Goal: Task Accomplishment & Management: Manage account settings

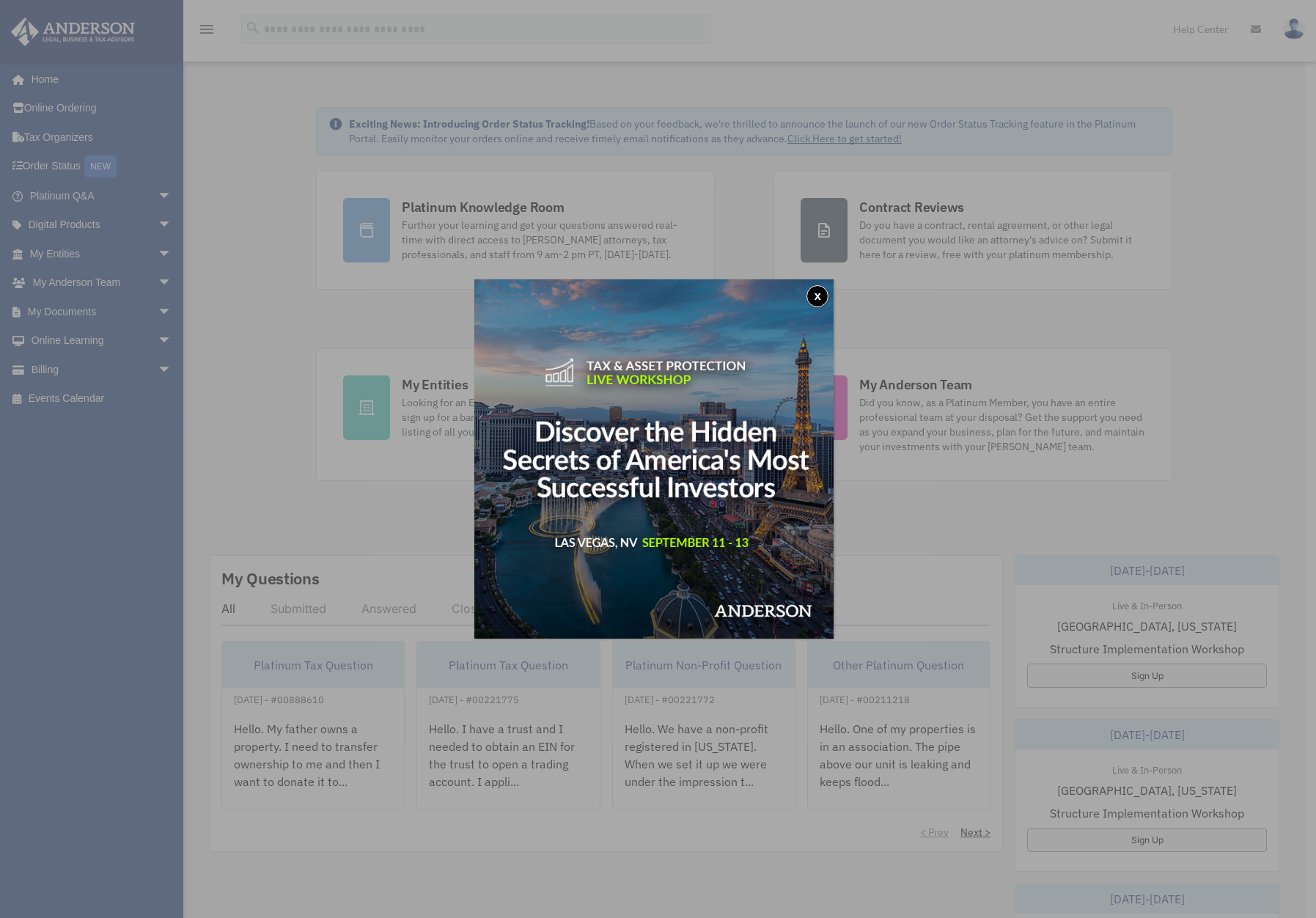
click at [823, 295] on button "x" at bounding box center [817, 296] width 22 height 22
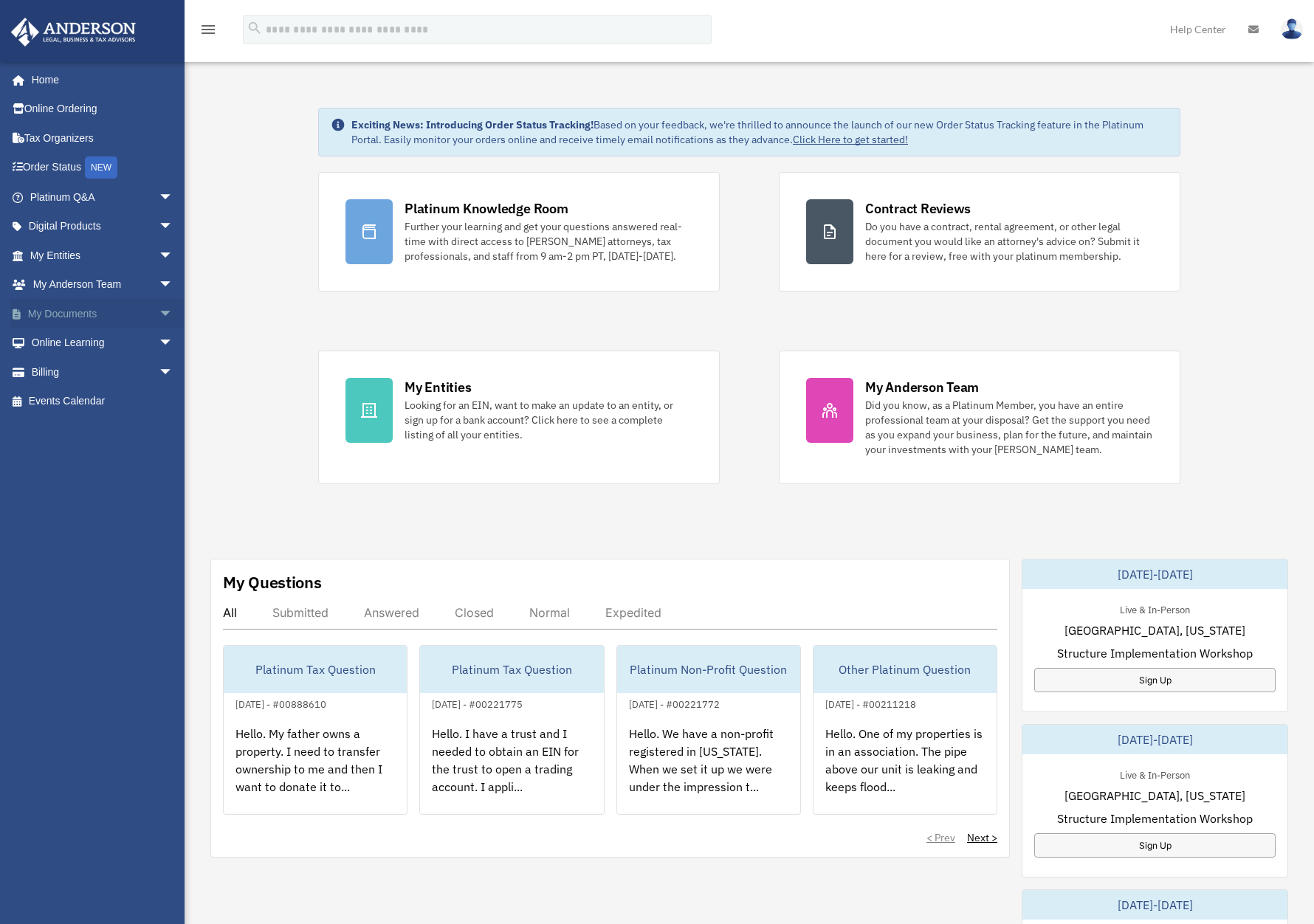
click at [112, 320] on link "My Documents arrow_drop_down" at bounding box center [102, 313] width 186 height 29
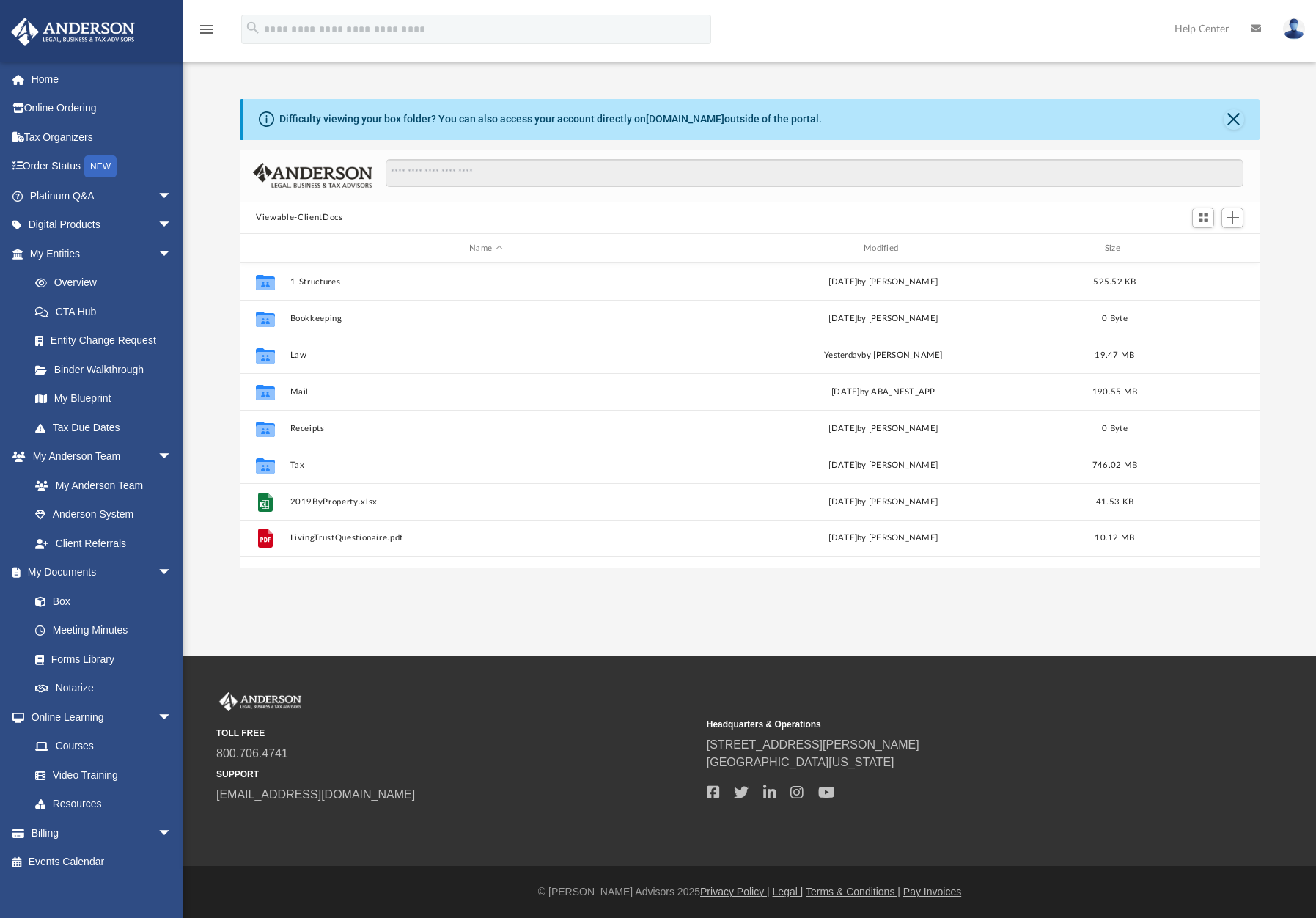
scroll to position [322, 1008]
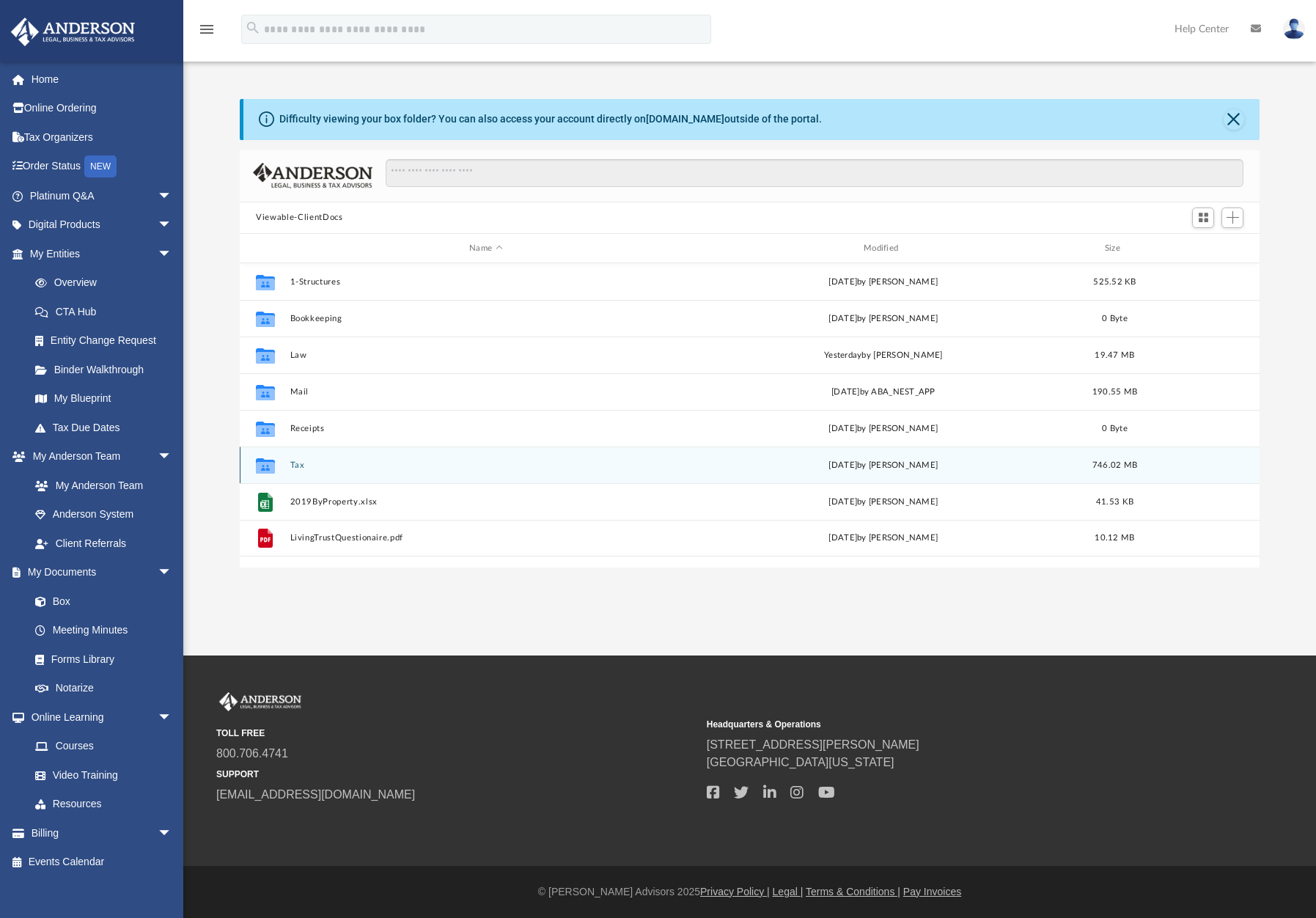
click at [289, 462] on div "Collaborated Folder Tax [DATE] by [PERSON_NAME] 746.02 MB" at bounding box center [749, 465] width 1020 height 36
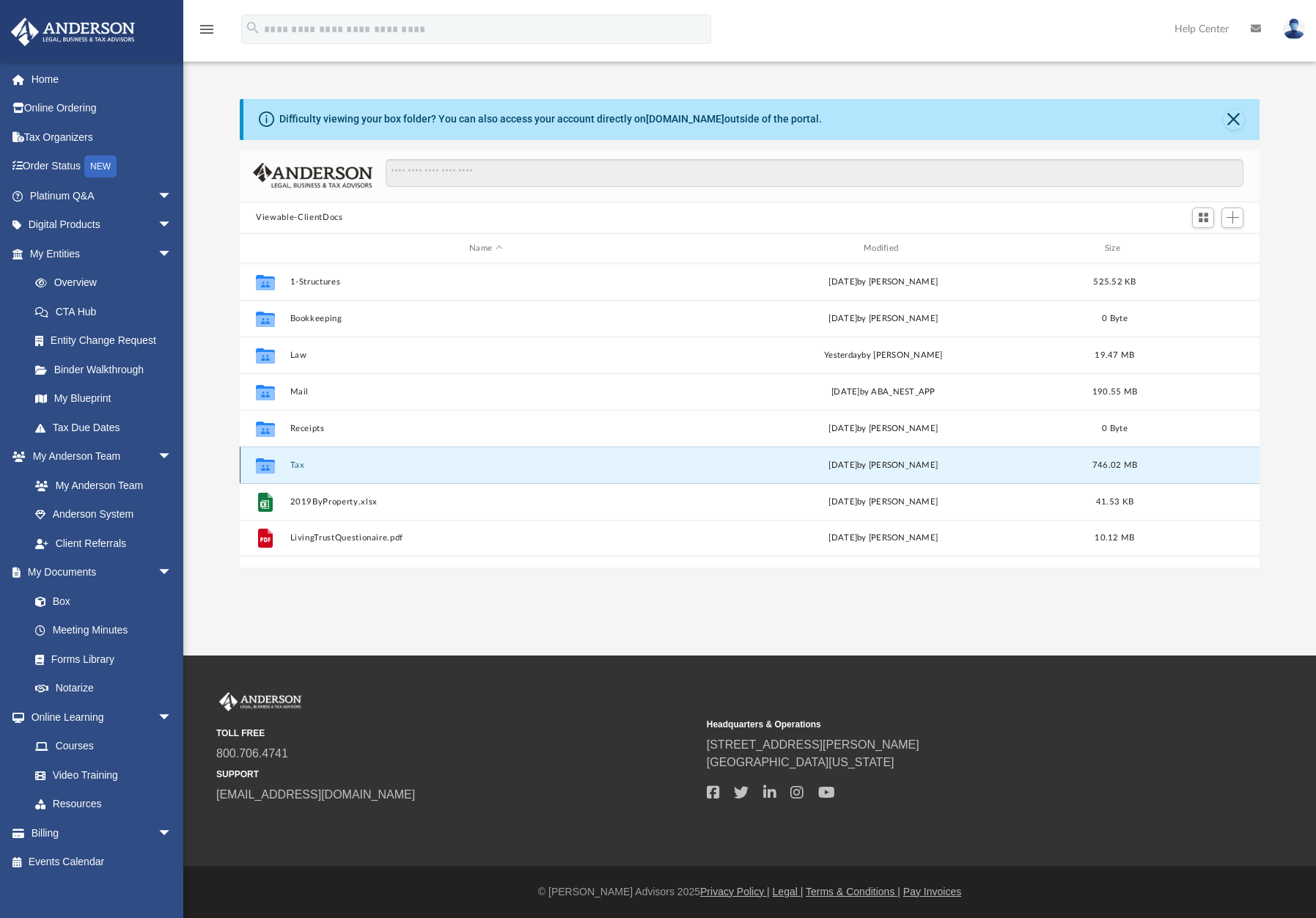
click at [902, 454] on div "Collaborated Folder Tax [DATE] by [PERSON_NAME] 746.02 MB" at bounding box center [749, 465] width 1020 height 36
click at [902, 454] on div "Collaborated Folder Tax Mon Aug 11 2025 by Alexander Arango 746.02 MB" at bounding box center [749, 465] width 1020 height 36
click at [296, 467] on button "Tax" at bounding box center [486, 465] width 391 height 9
click at [297, 466] on button "Tax" at bounding box center [486, 465] width 391 height 9
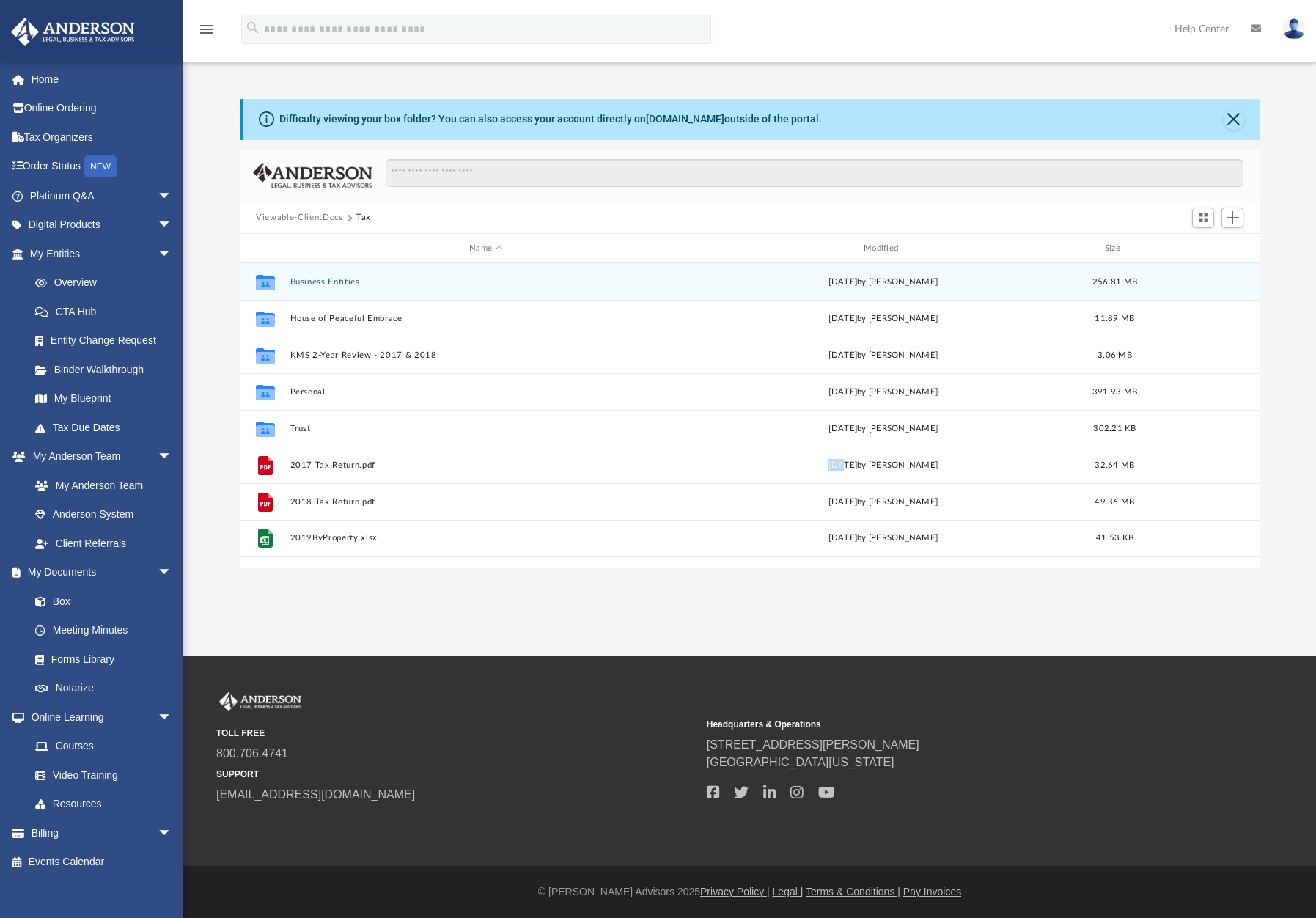
click at [355, 286] on button "Business Entities" at bounding box center [486, 281] width 391 height 9
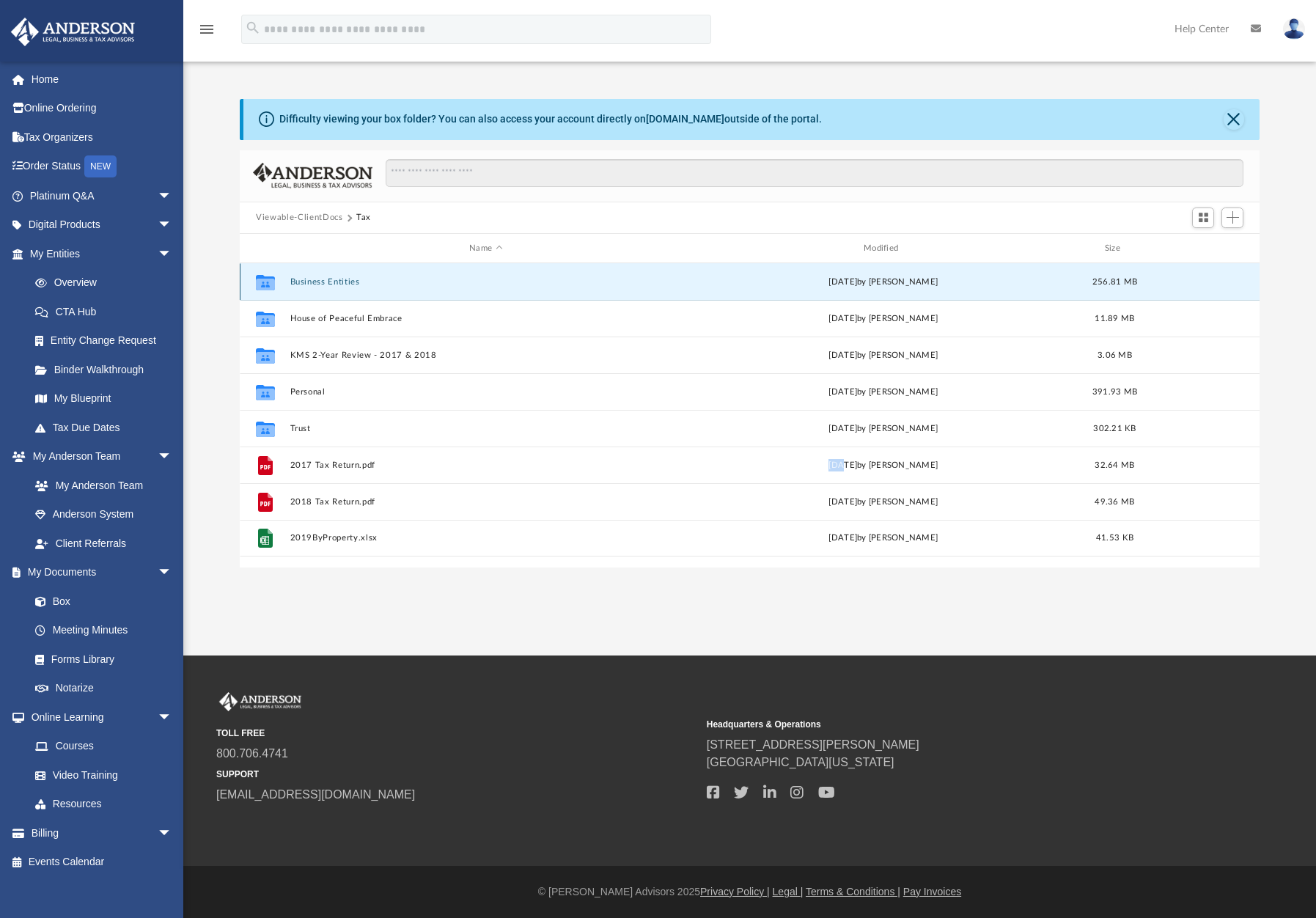
click at [355, 286] on button "Business Entities" at bounding box center [486, 281] width 391 height 9
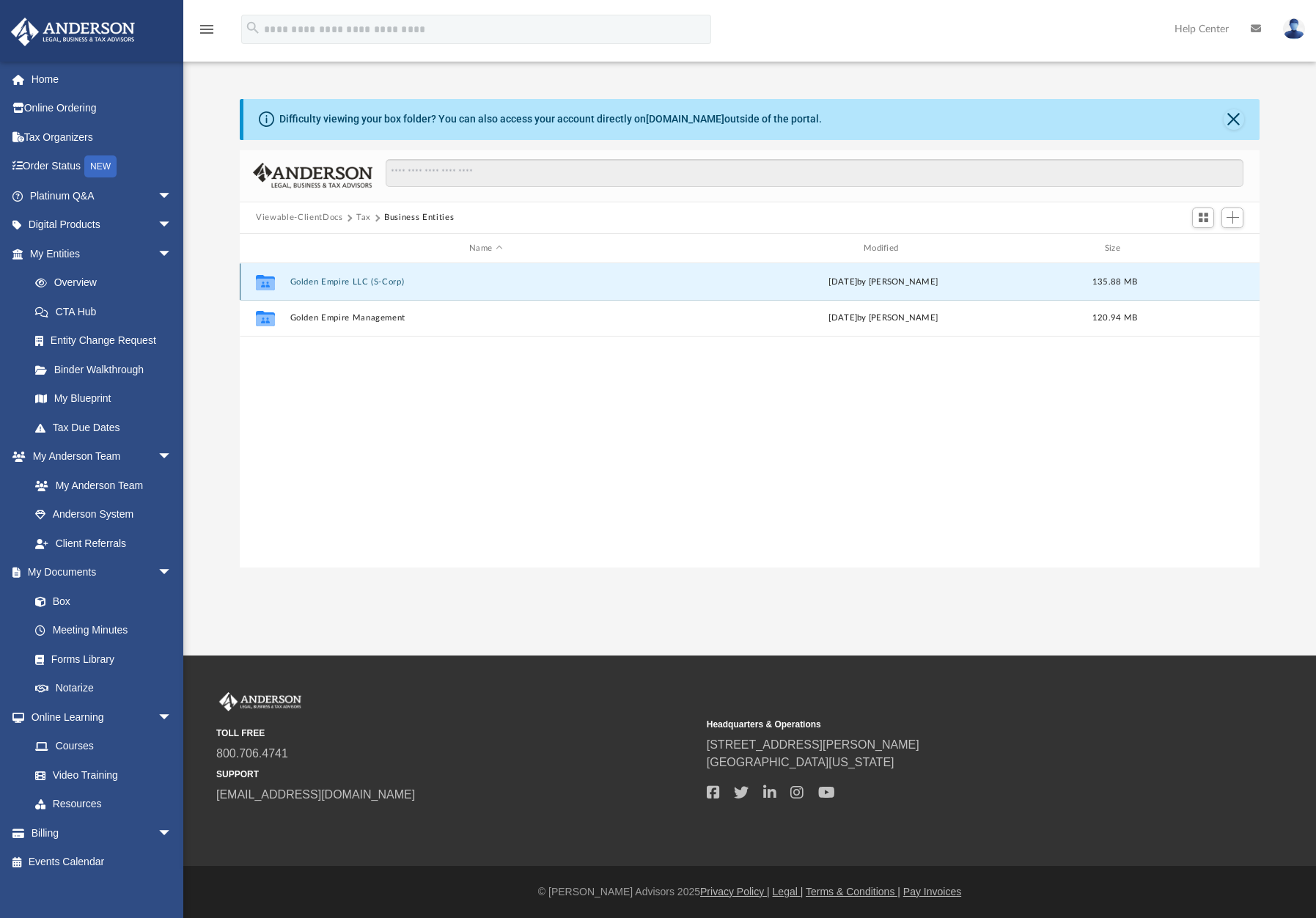
click at [355, 286] on button "Golden Empire LLC (S-Corp)" at bounding box center [486, 281] width 391 height 9
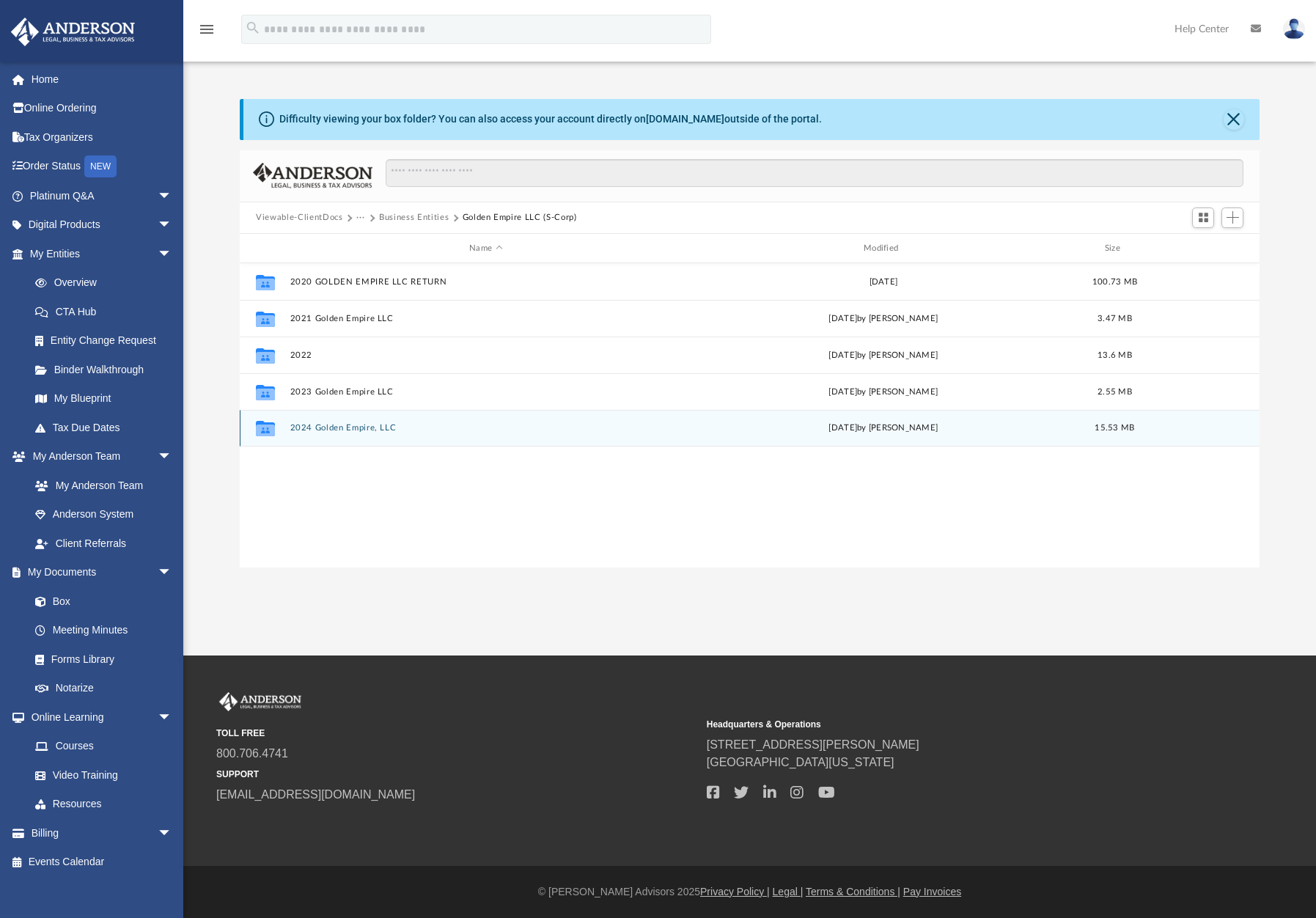
click at [351, 433] on div "Collaborated Folder 2024 Golden Empire, LLC Mon Aug 11 2025 by Alexander Arango…" at bounding box center [749, 428] width 1020 height 36
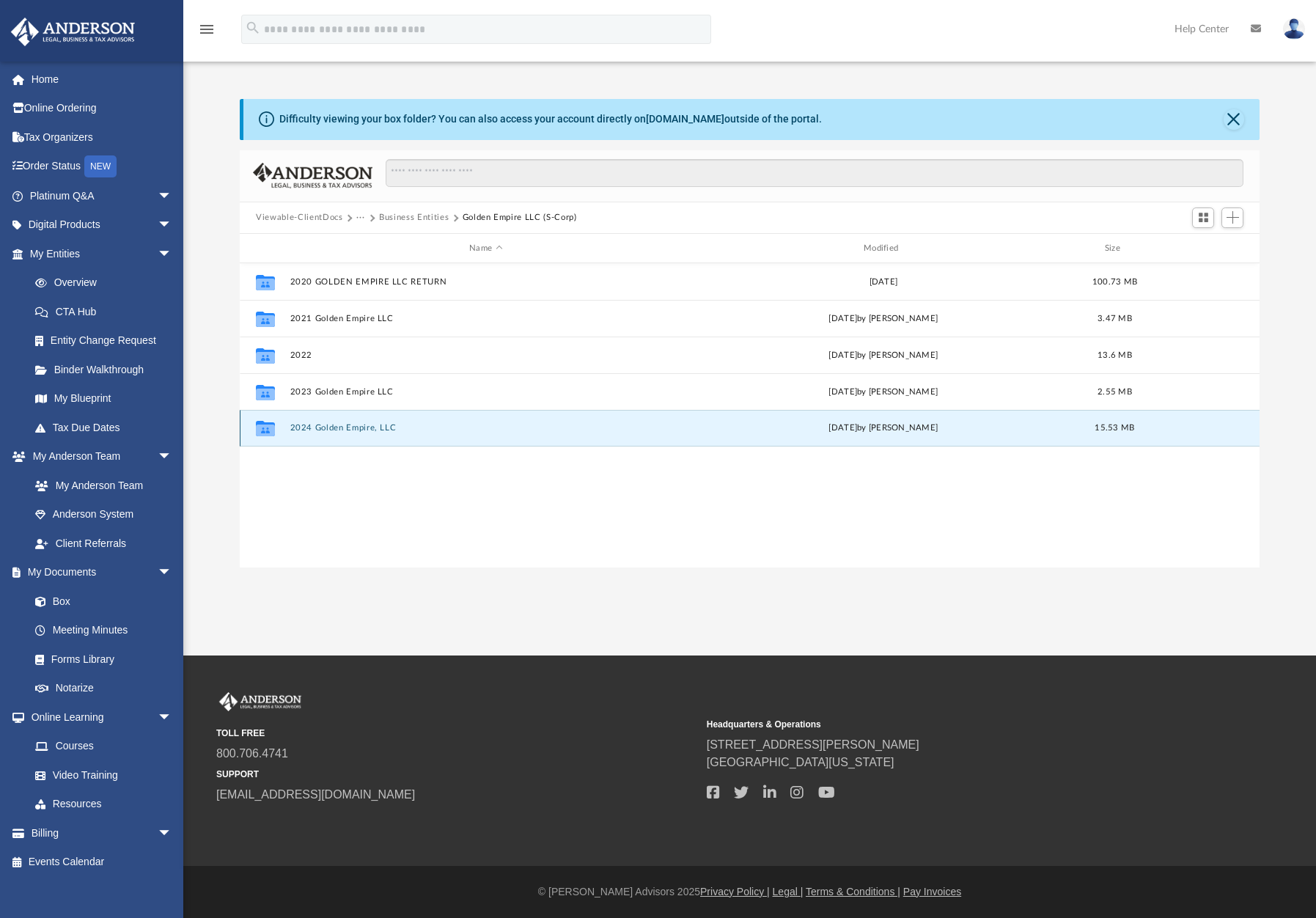
click at [351, 433] on div "Collaborated Folder 2024 Golden Empire, LLC Mon Aug 11 2025 by Alexander Arango…" at bounding box center [749, 428] width 1020 height 36
click at [354, 429] on button "2024 Golden Empire, LLC" at bounding box center [486, 429] width 391 height 9
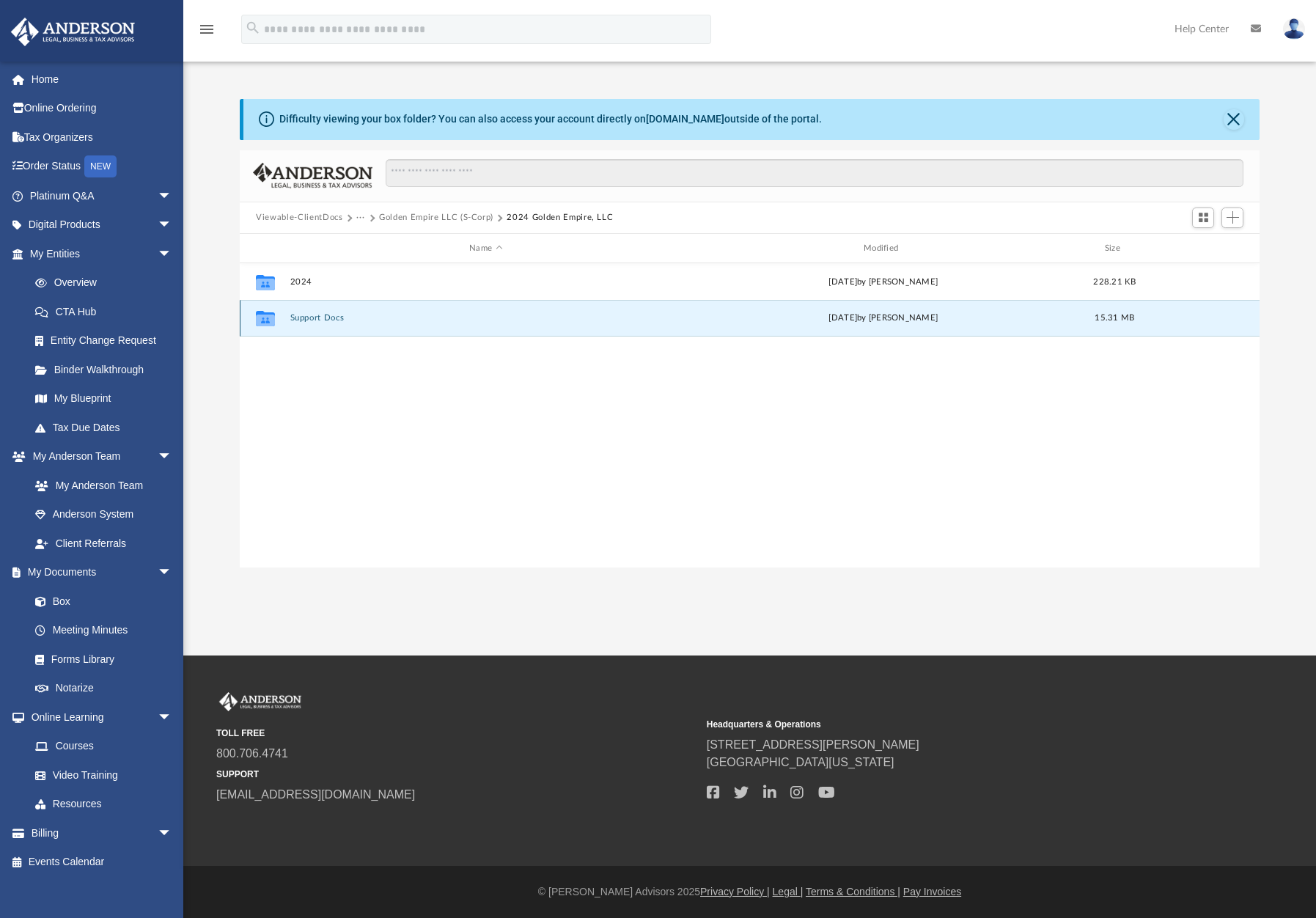
click at [362, 318] on button "Support Docs" at bounding box center [486, 318] width 391 height 9
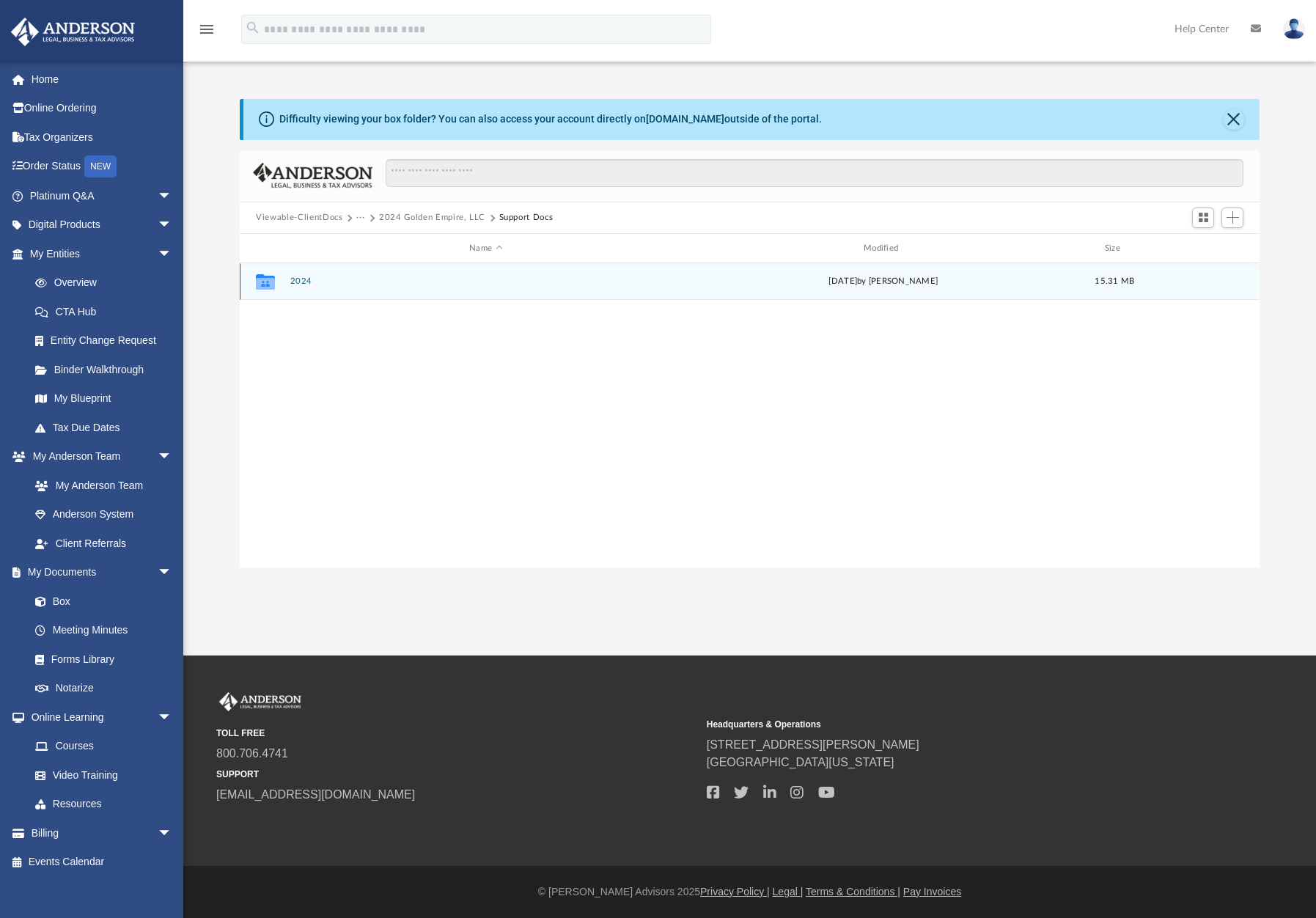
click at [359, 281] on button "2024" at bounding box center [486, 281] width 391 height 9
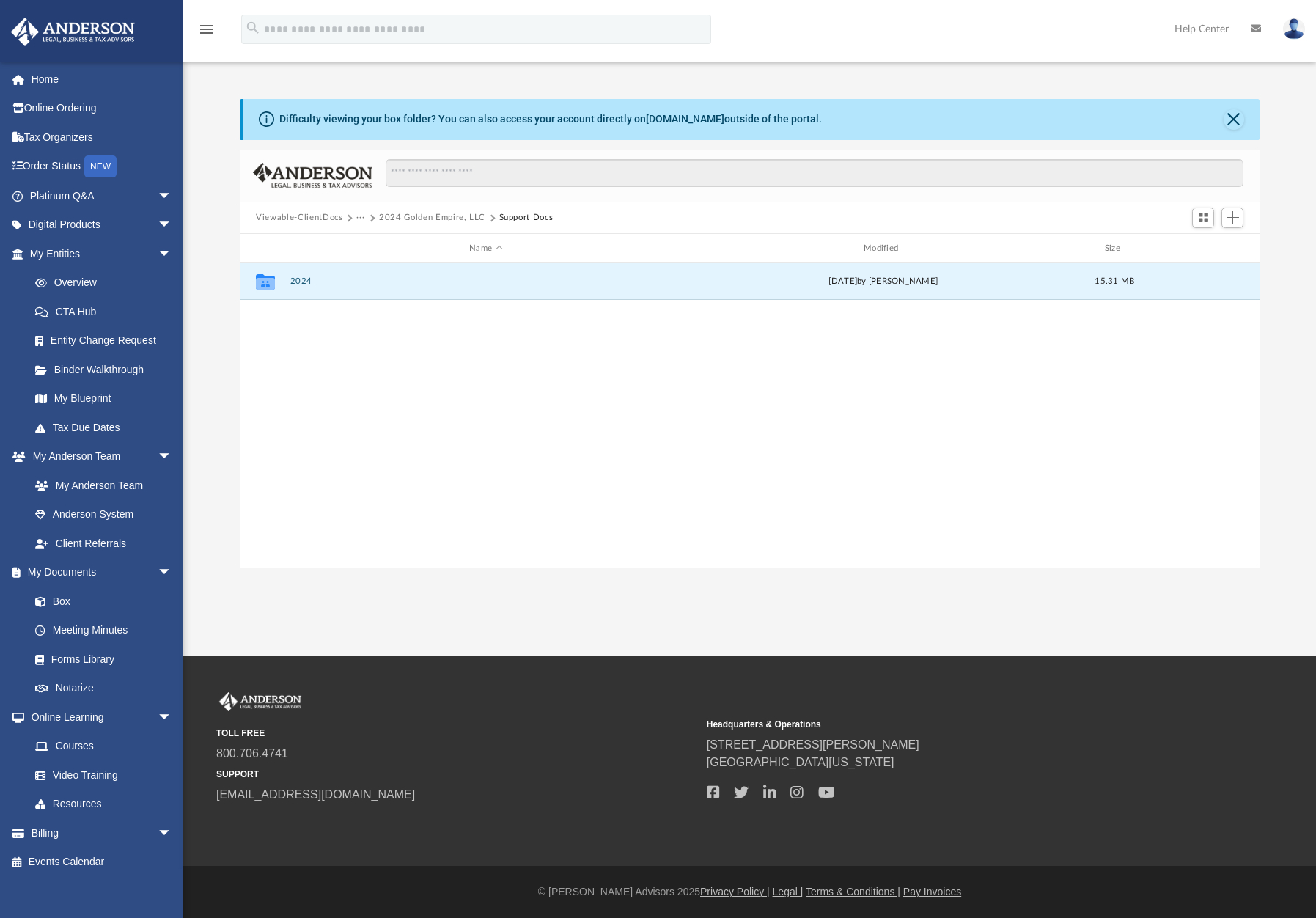
click at [359, 281] on button "2024" at bounding box center [486, 281] width 391 height 9
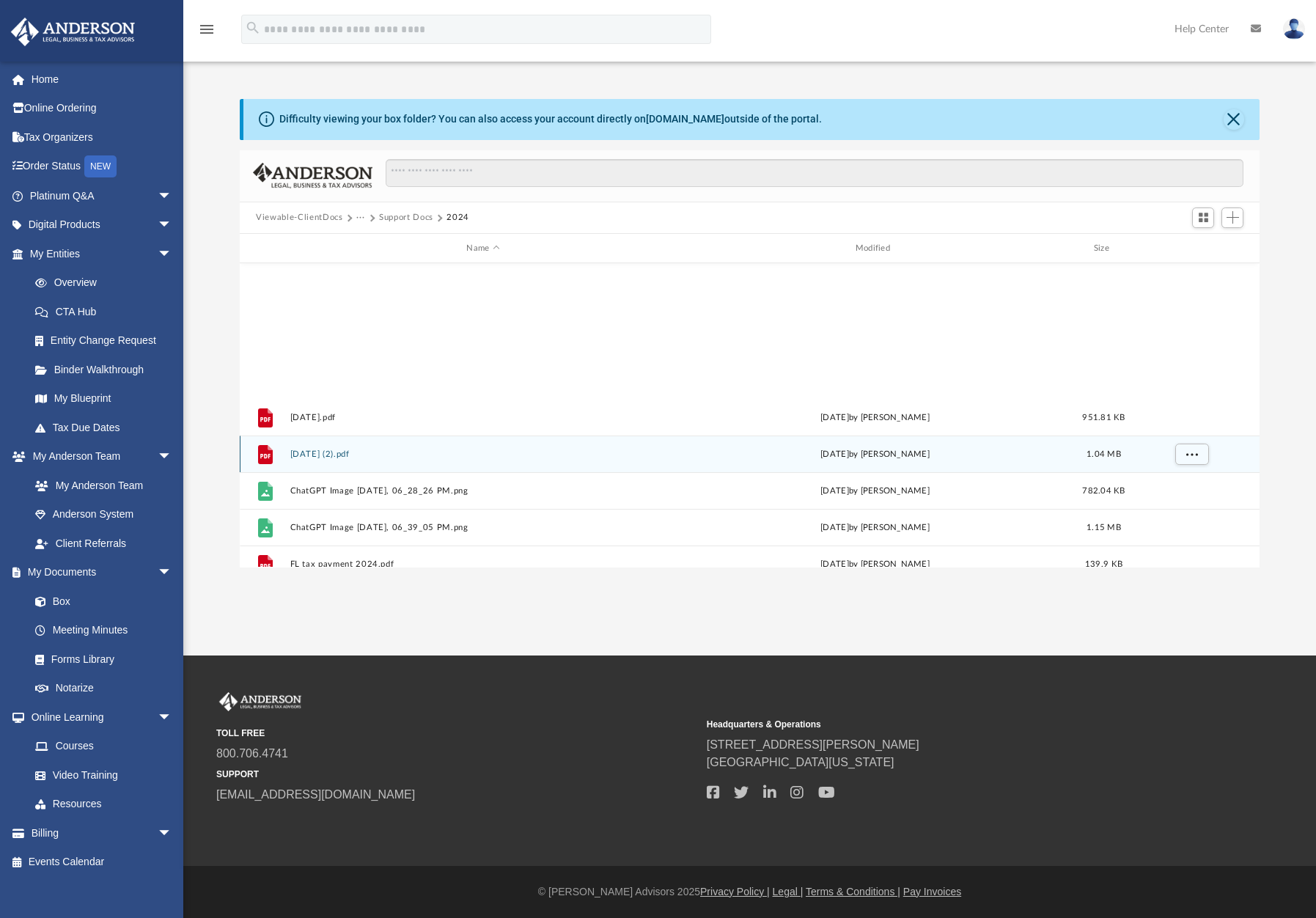
scroll to position [317, 0]
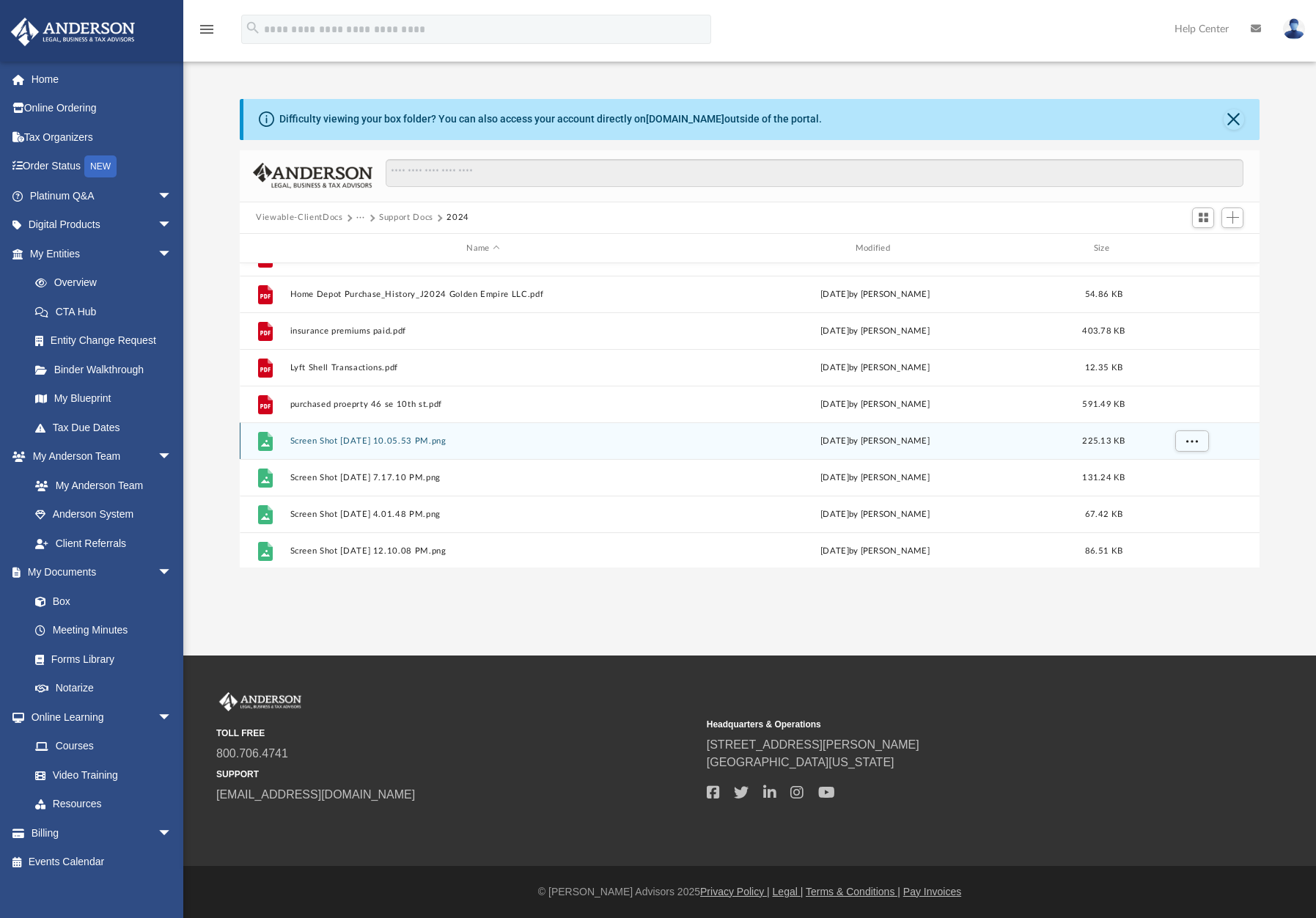
click at [426, 446] on div "File Screen Shot 2025-06-19 at 10.05.53 PM.png Thu Jun 19 2025 by Alexander Ara…" at bounding box center [749, 440] width 1020 height 36
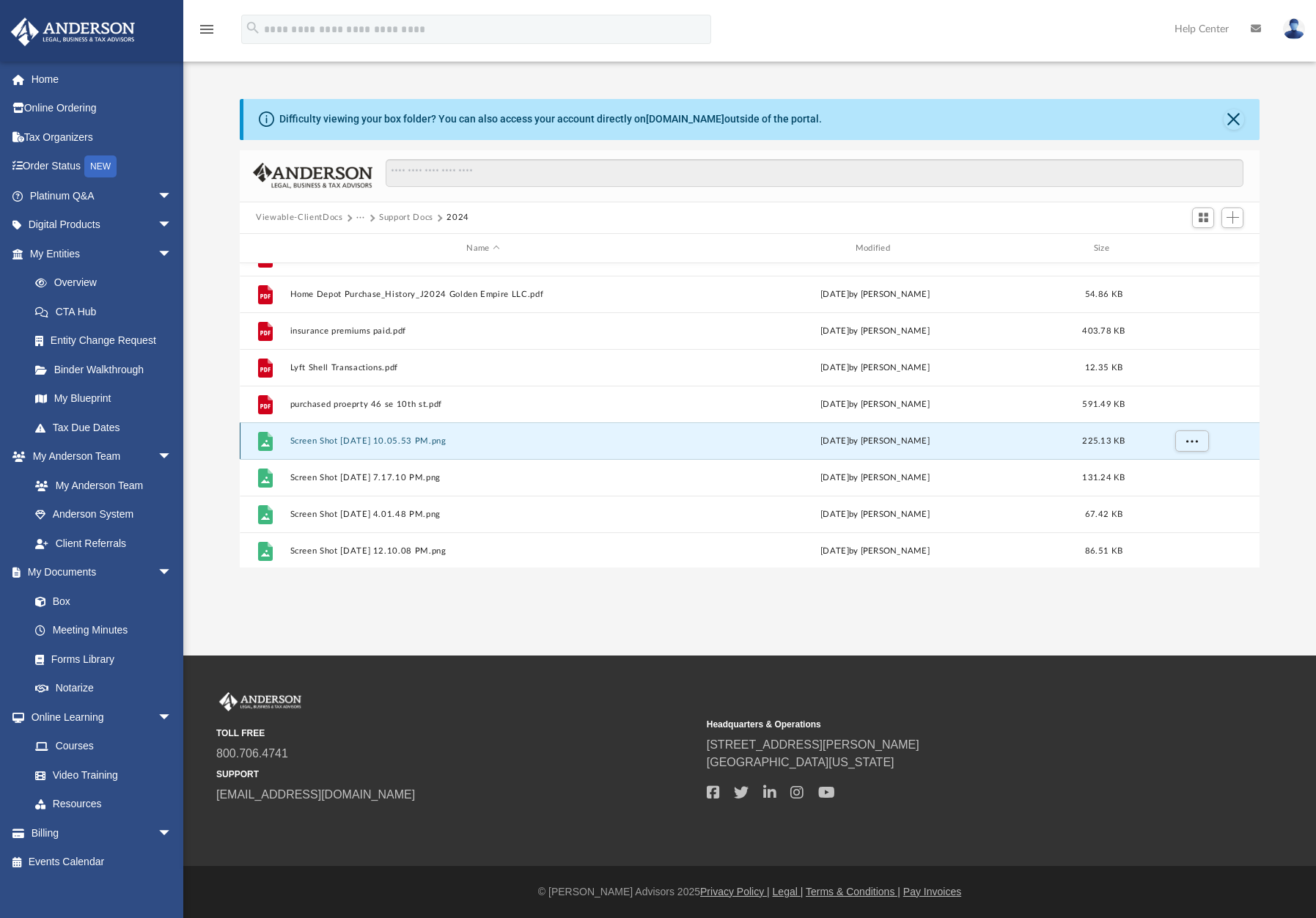
click at [426, 446] on div "File Screen Shot 2025-06-19 at 10.05.53 PM.png Thu Jun 19 2025 by Alexander Ara…" at bounding box center [749, 440] width 1020 height 36
click at [454, 437] on button "Screen Shot 2025-06-19 at 10.05.53 PM.png" at bounding box center [483, 440] width 386 height 9
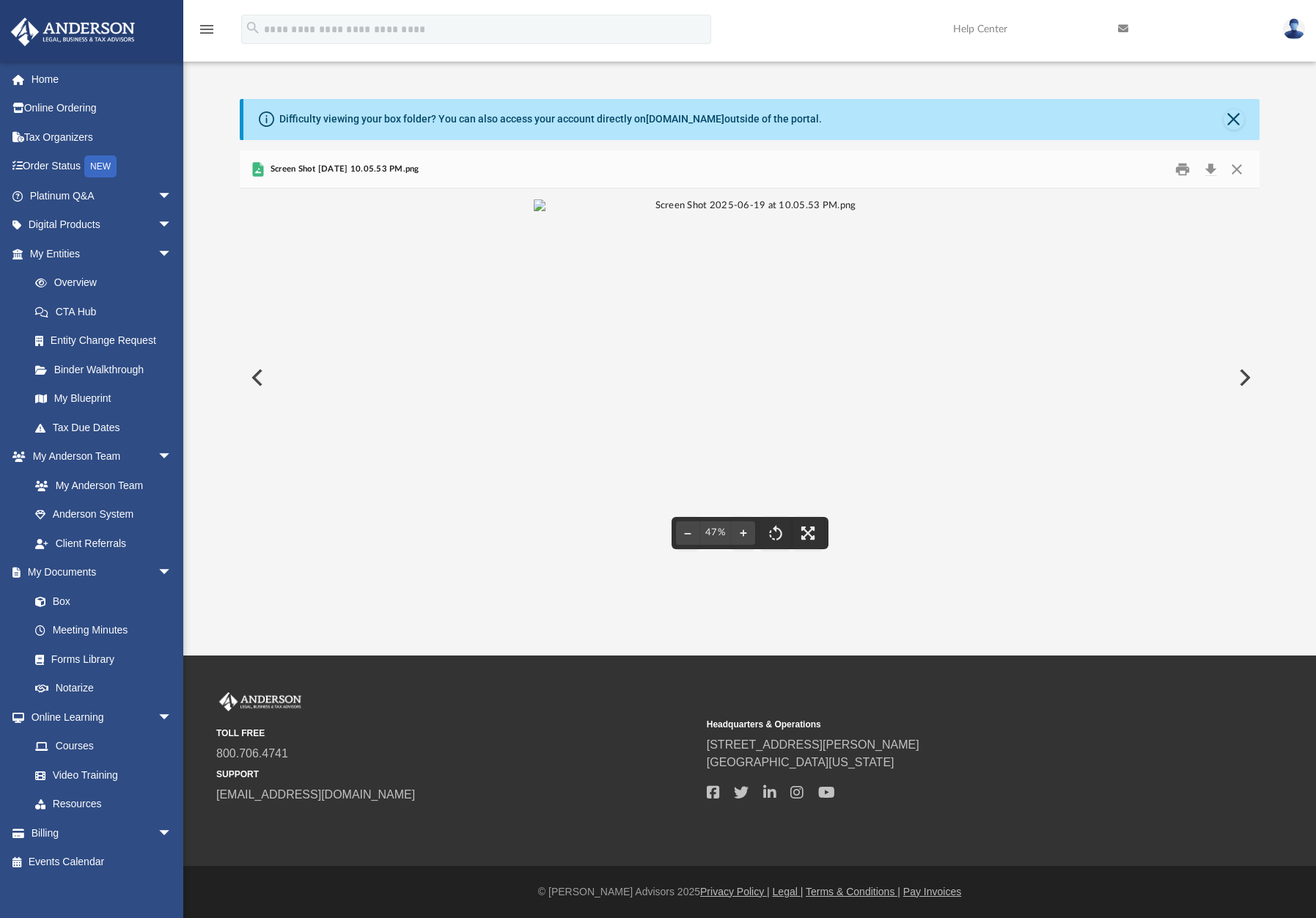
click at [1241, 374] on button "Preview" at bounding box center [1243, 377] width 33 height 41
click at [259, 376] on button "Preview" at bounding box center [256, 377] width 33 height 41
click at [1241, 370] on button "Preview" at bounding box center [1243, 377] width 33 height 41
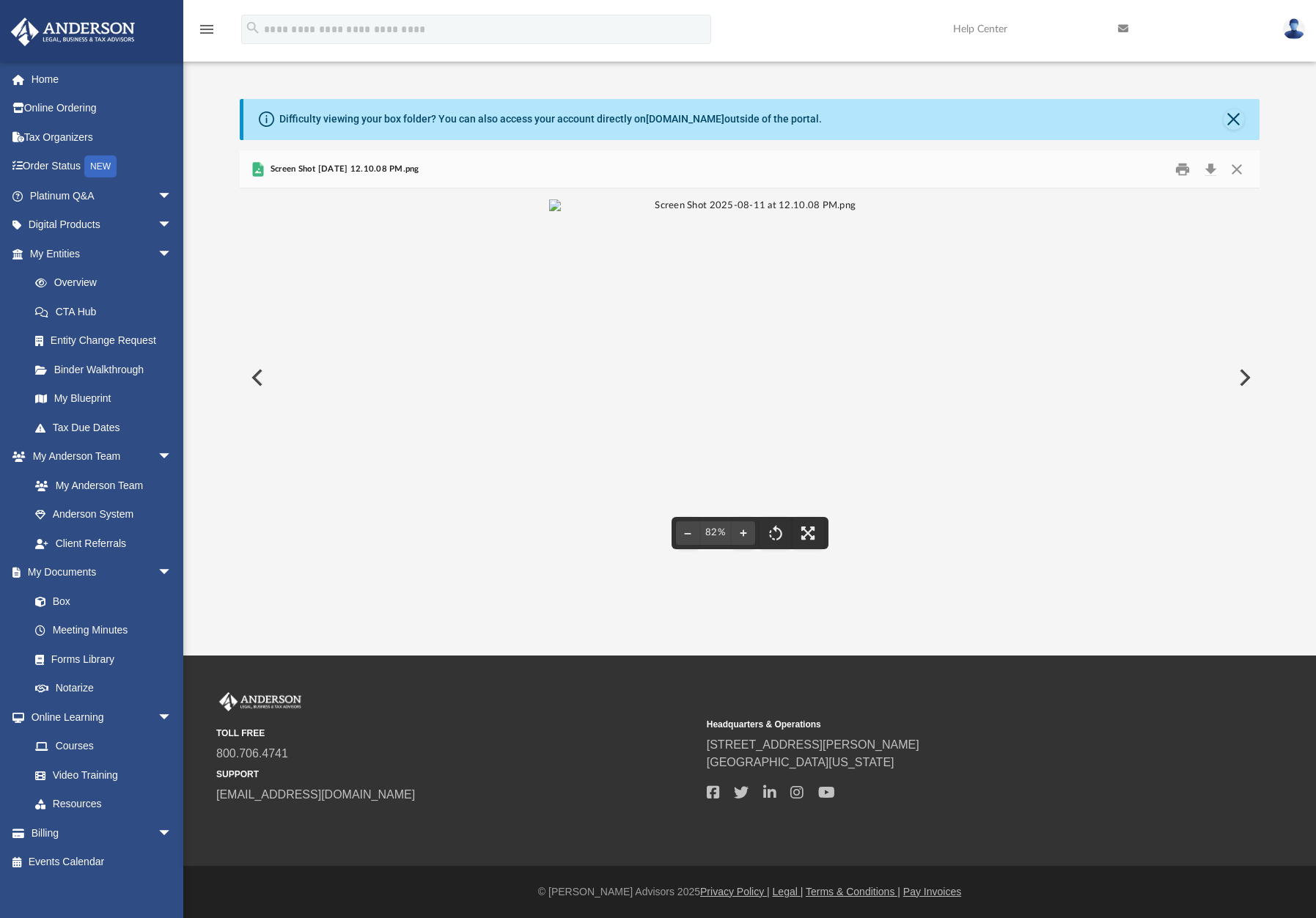
click at [1251, 376] on button "Preview" at bounding box center [1243, 377] width 33 height 41
click at [1243, 374] on button "Preview" at bounding box center [1243, 377] width 33 height 41
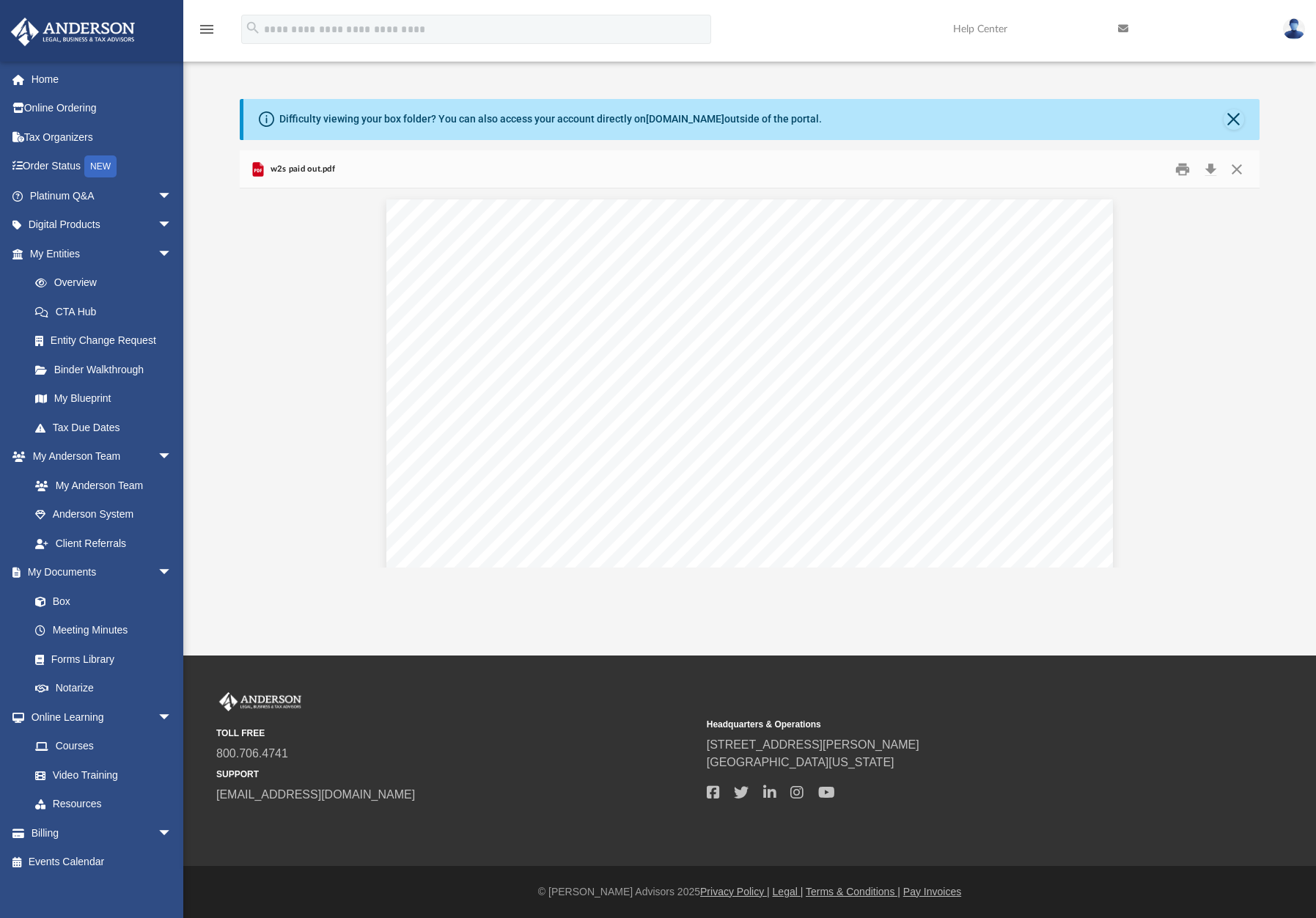
click at [1242, 118] on button "Close" at bounding box center [1233, 119] width 21 height 21
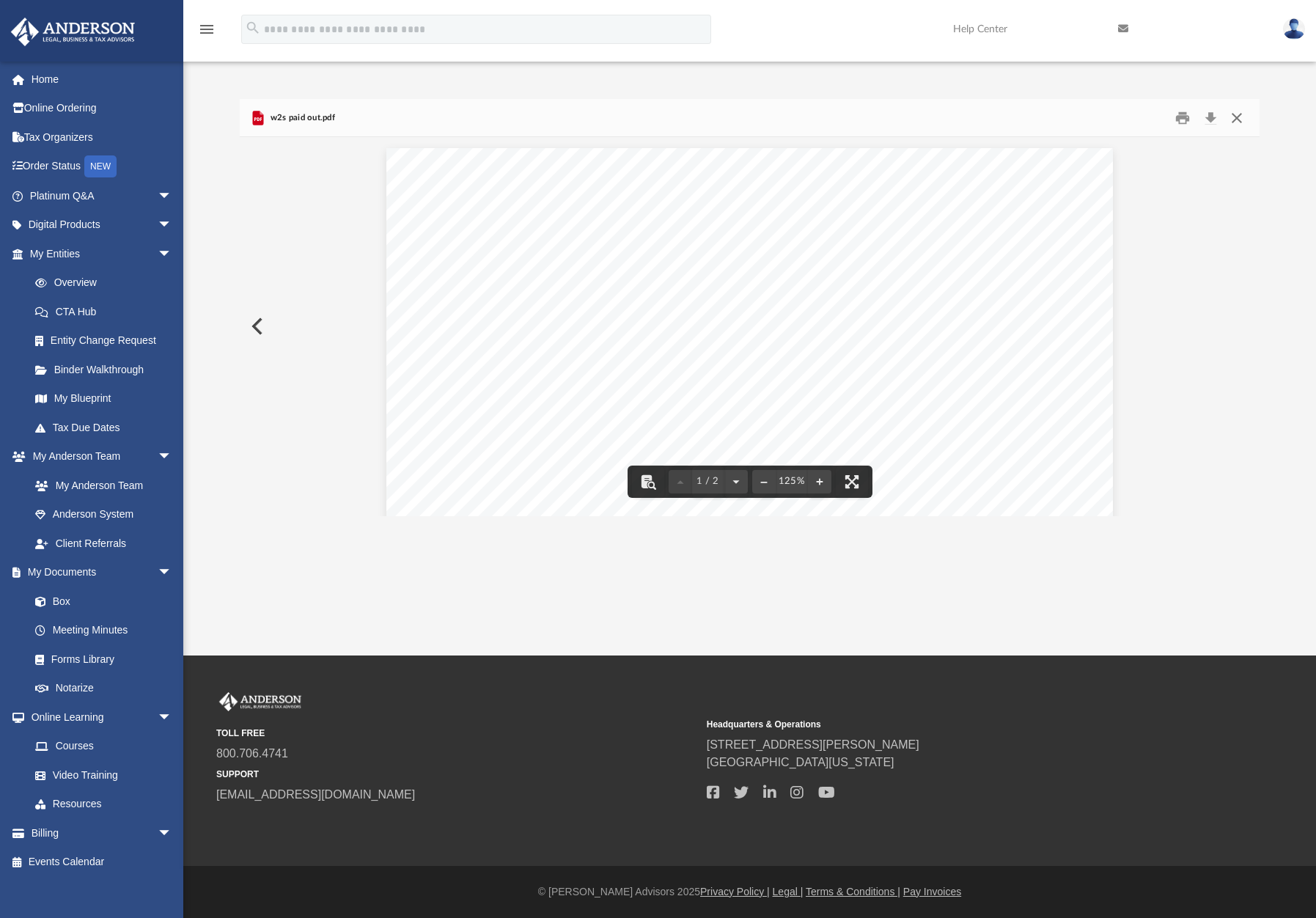
click at [1241, 114] on button "Close" at bounding box center [1235, 117] width 26 height 23
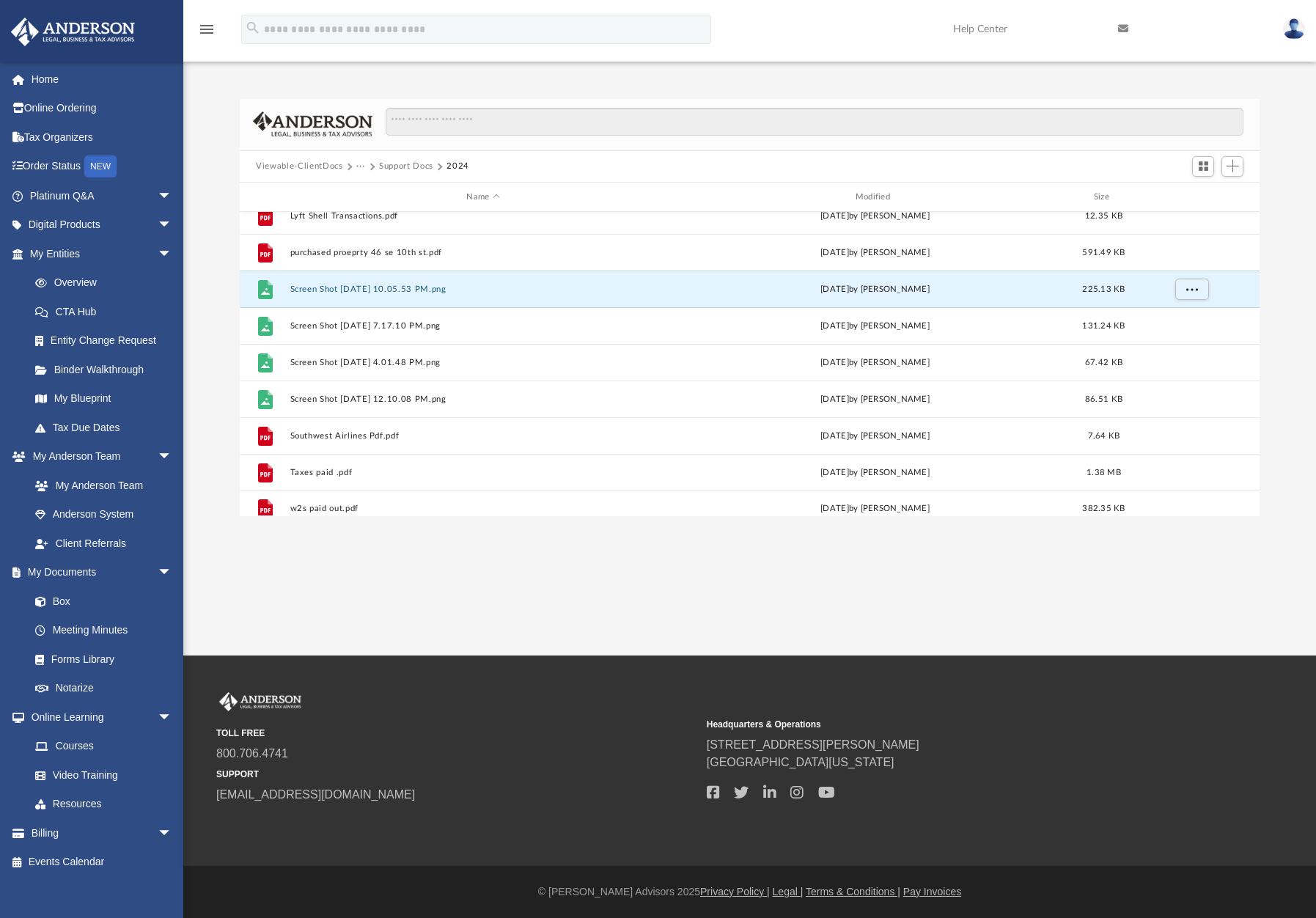
scroll to position [429, 0]
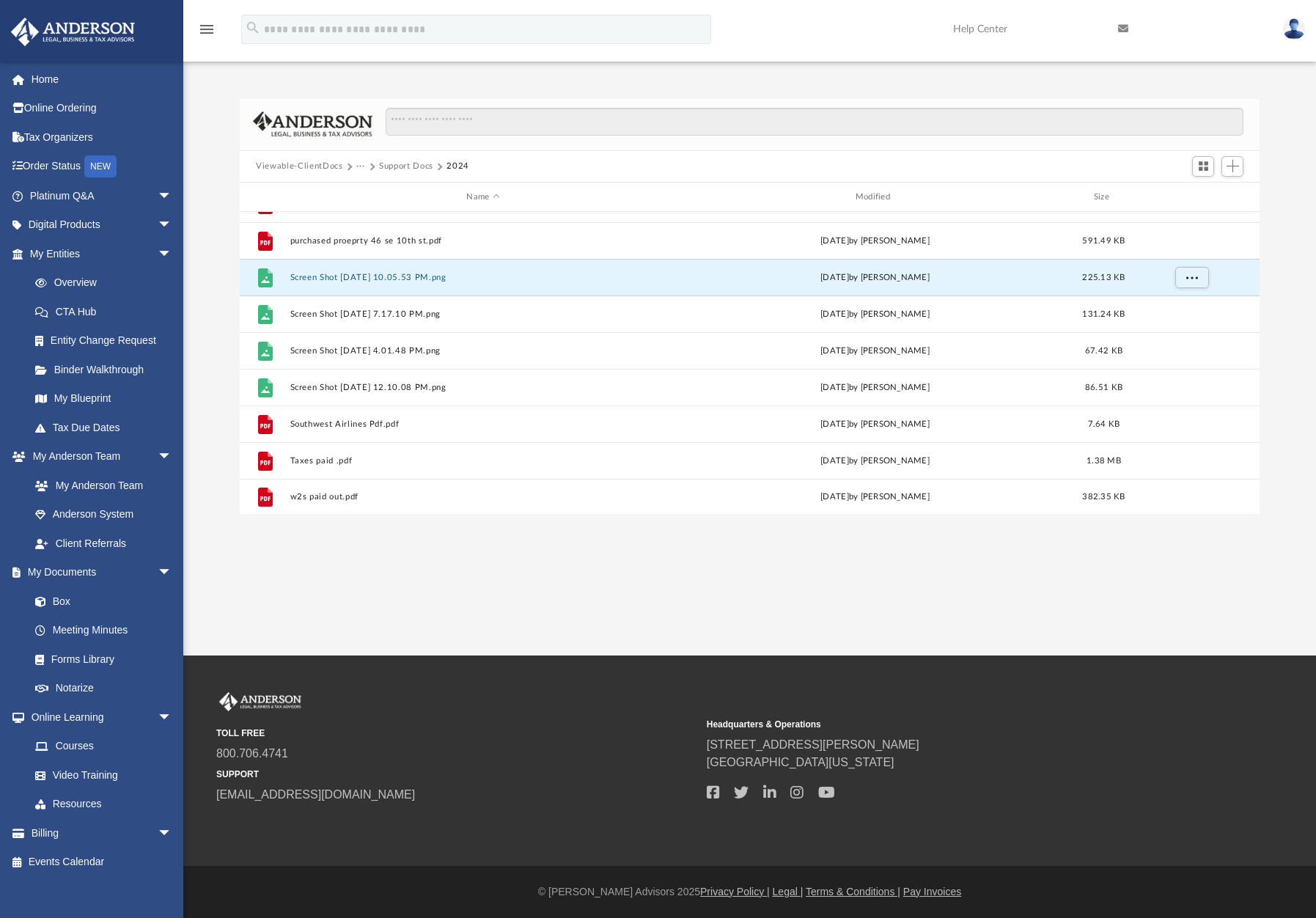
click at [400, 163] on button "Support Docs" at bounding box center [406, 166] width 54 height 14
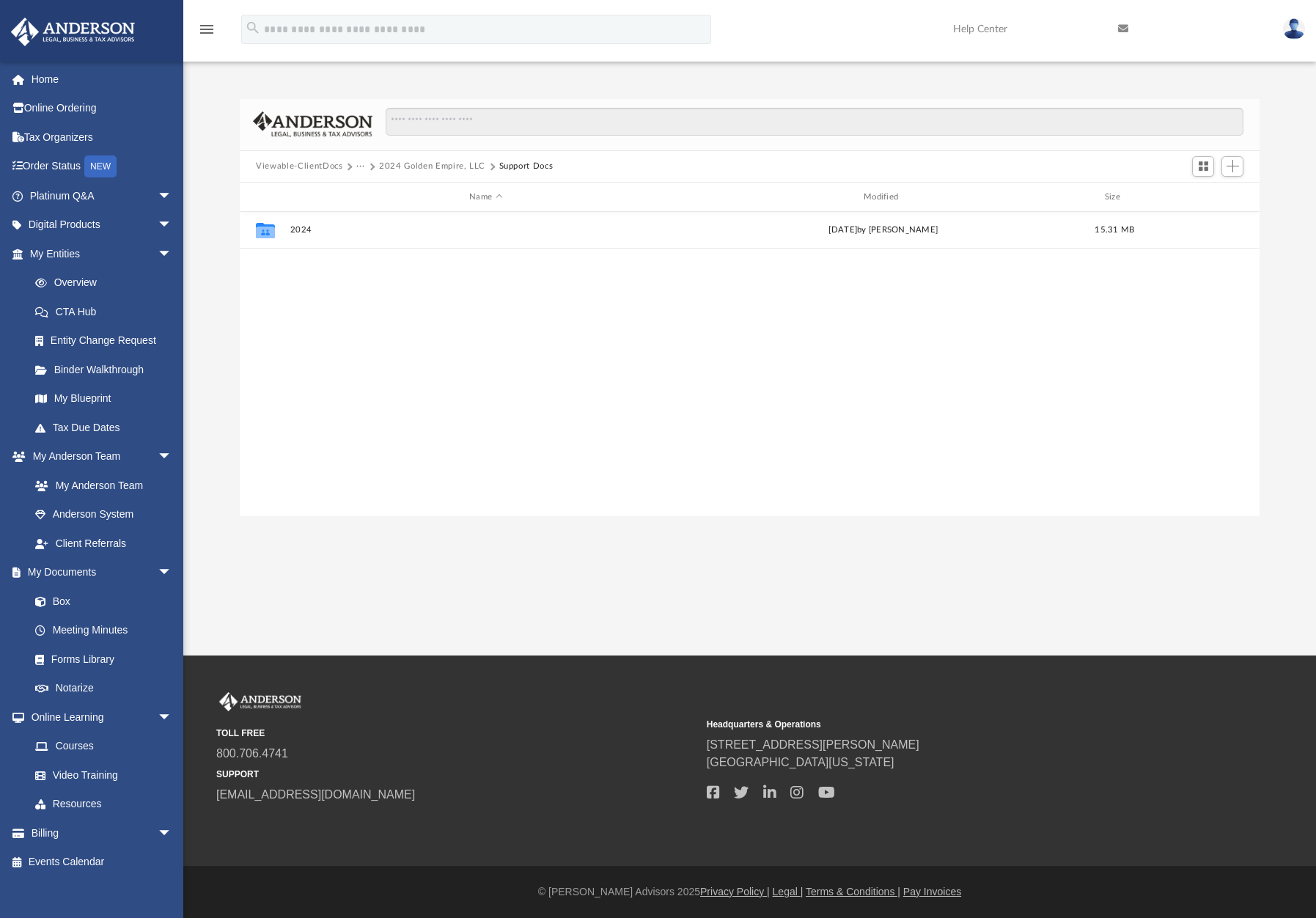
click at [412, 165] on button "2024 Golden Empire, LLC" at bounding box center [431, 166] width 106 height 14
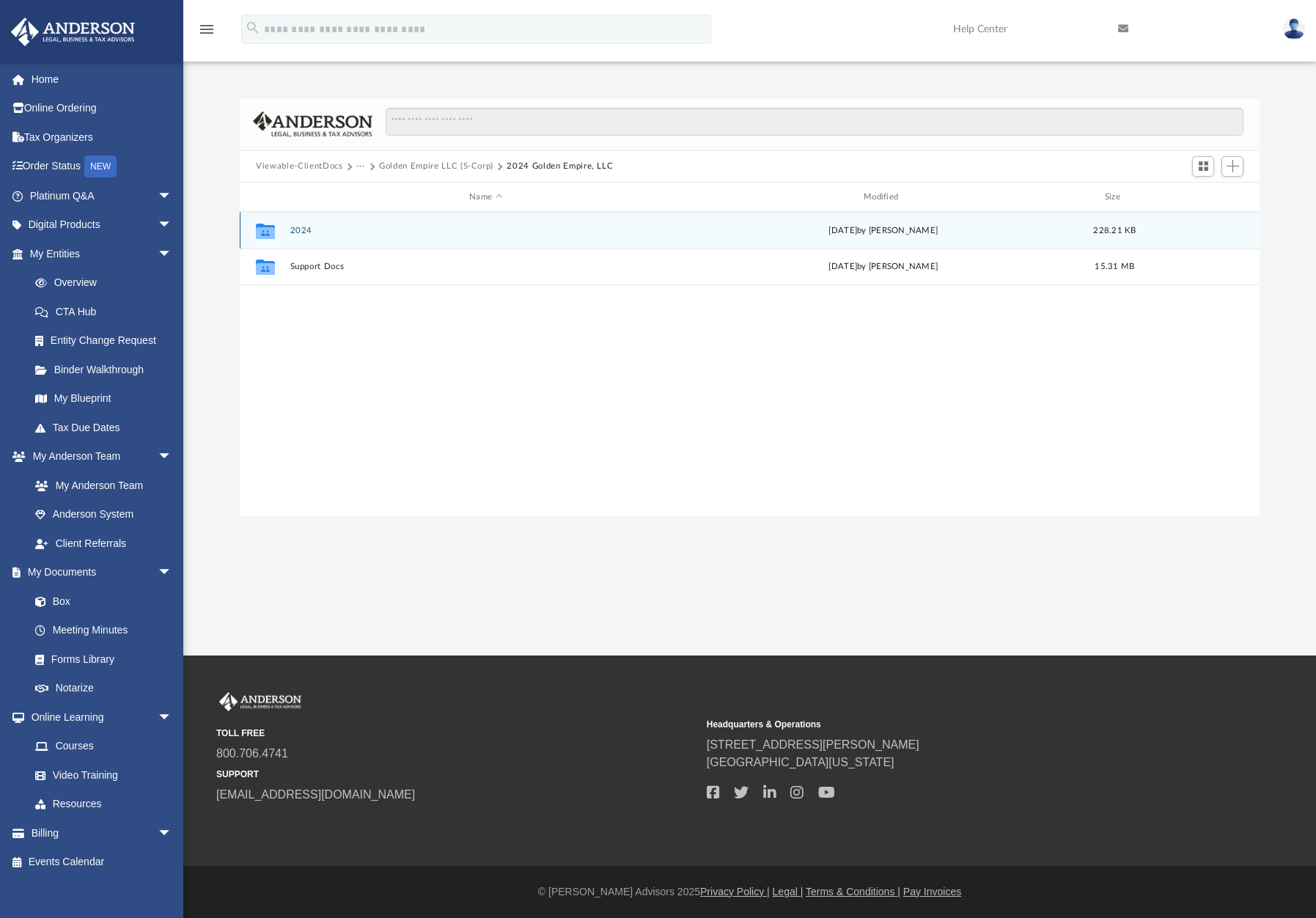
click at [299, 226] on button "2024" at bounding box center [486, 231] width 391 height 9
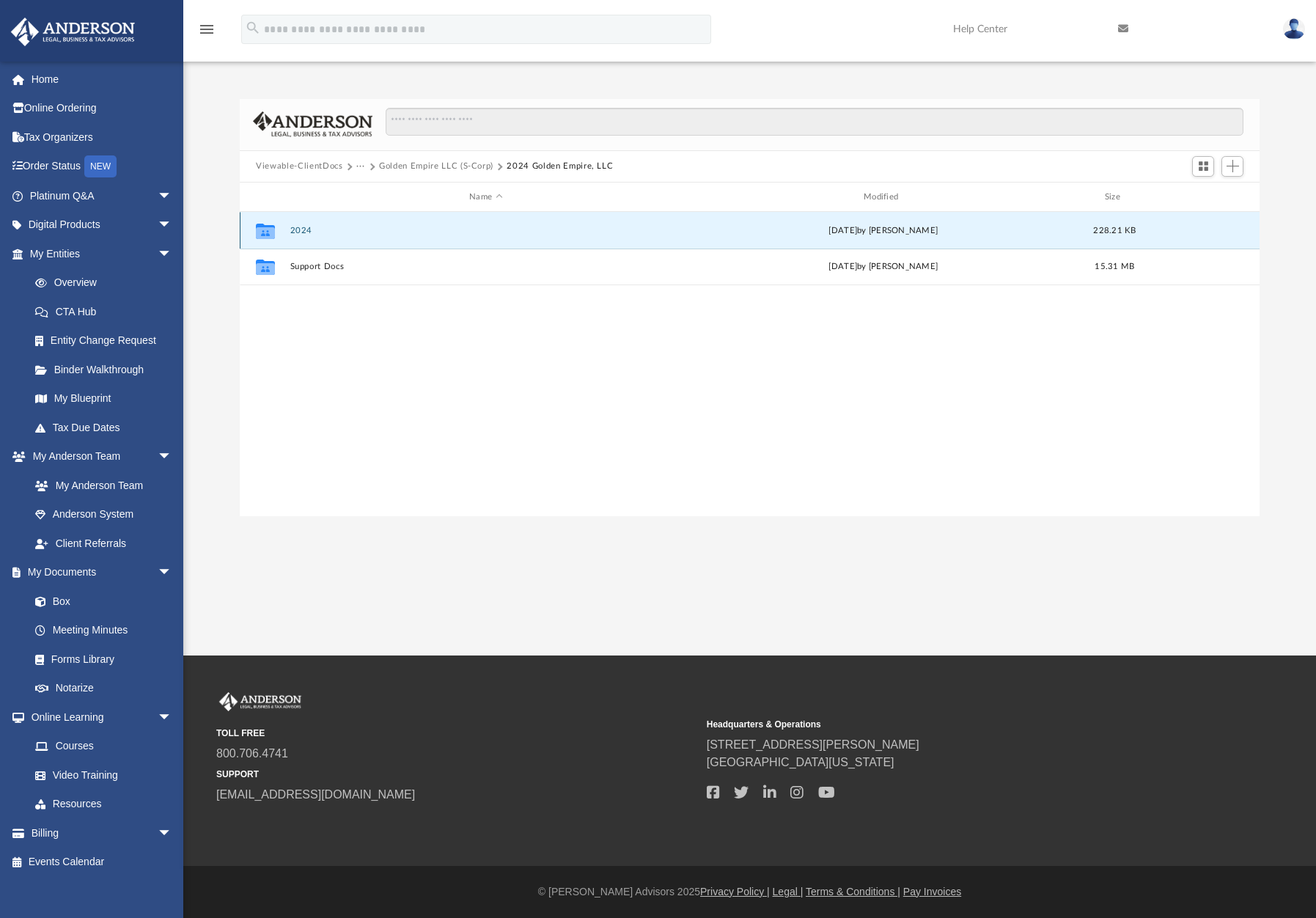
click at [299, 226] on button "2024" at bounding box center [486, 231] width 391 height 9
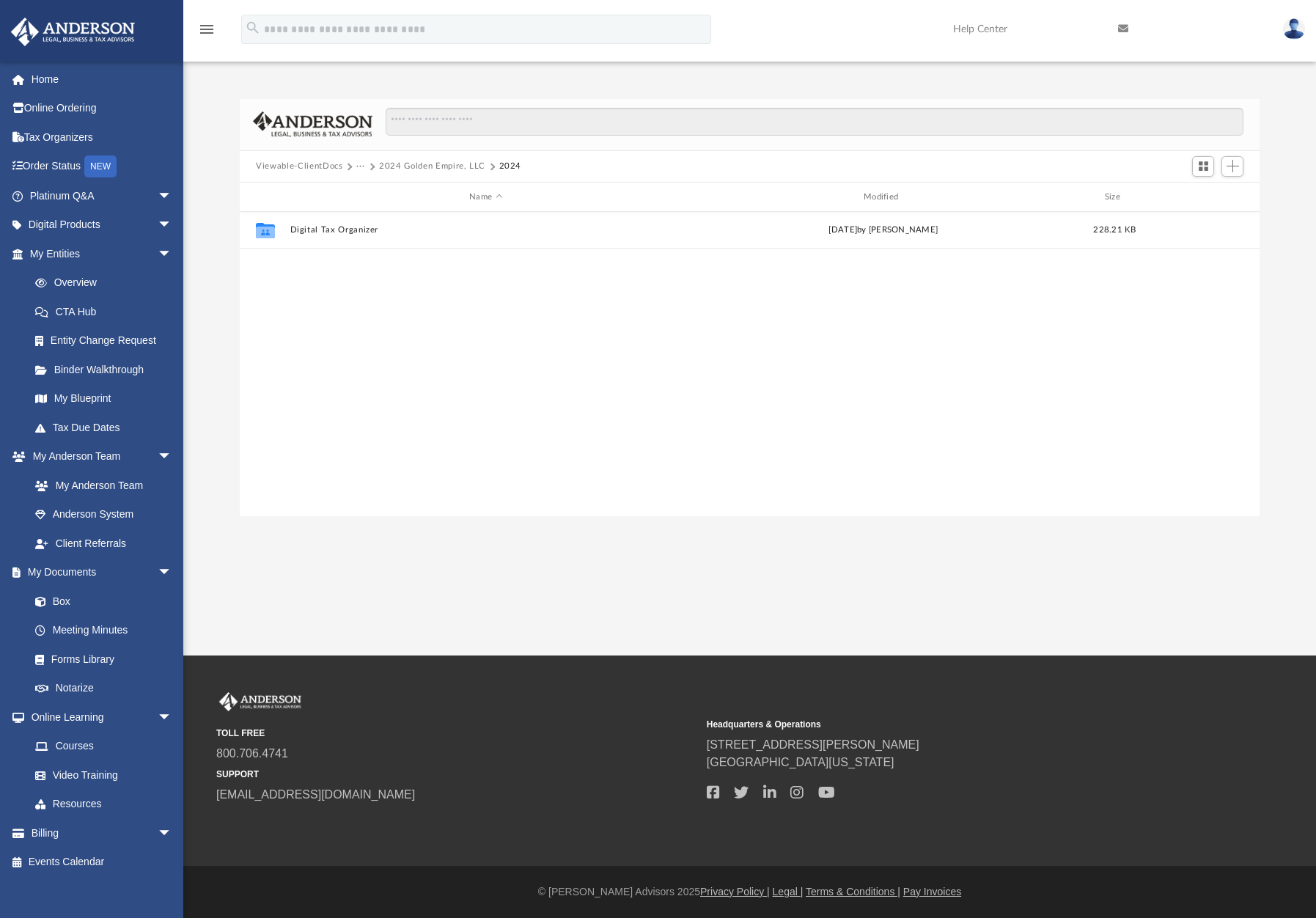
click at [447, 165] on button "2024 Golden Empire, LLC" at bounding box center [431, 166] width 106 height 14
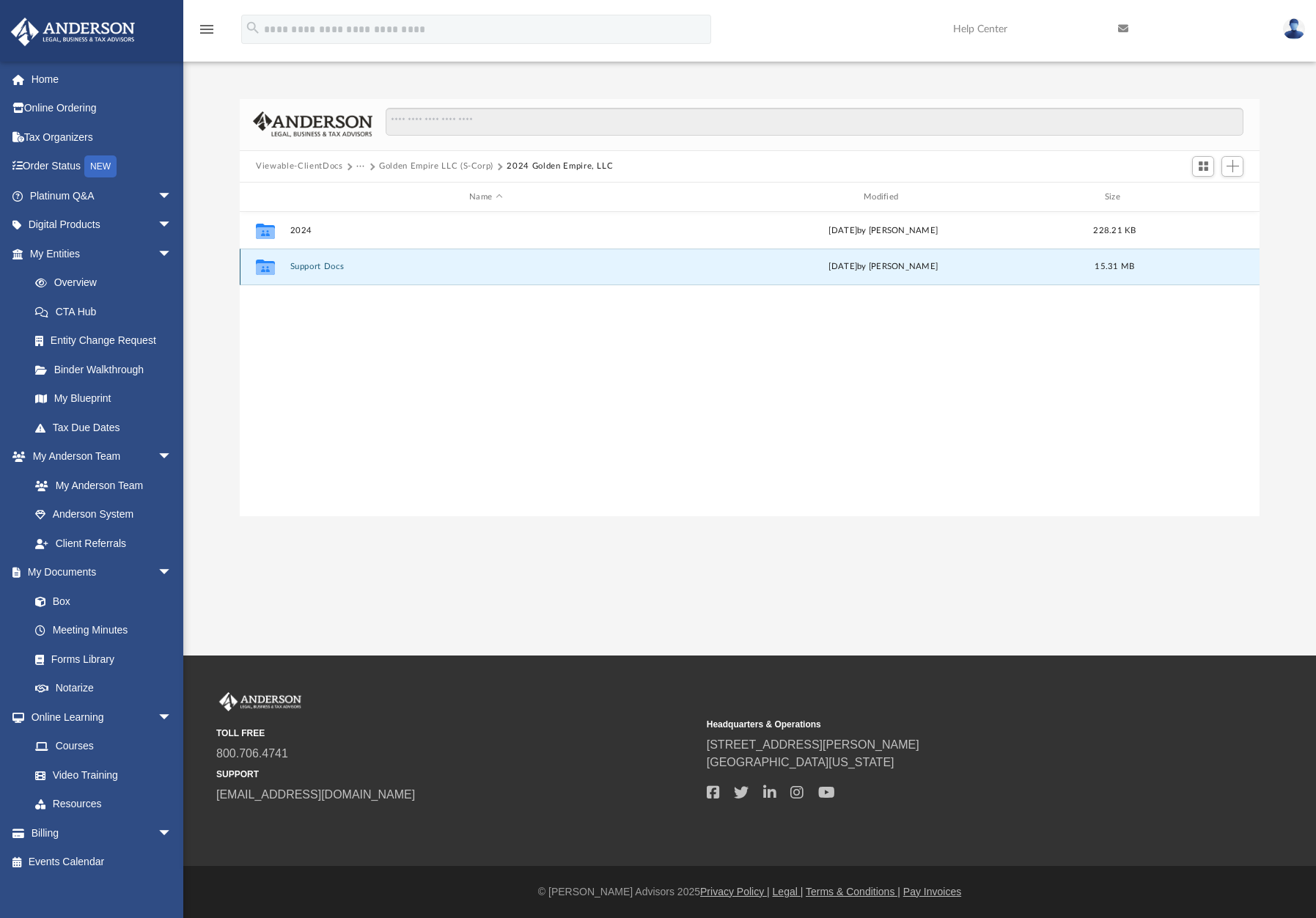
click at [324, 266] on button "Support Docs" at bounding box center [486, 267] width 391 height 9
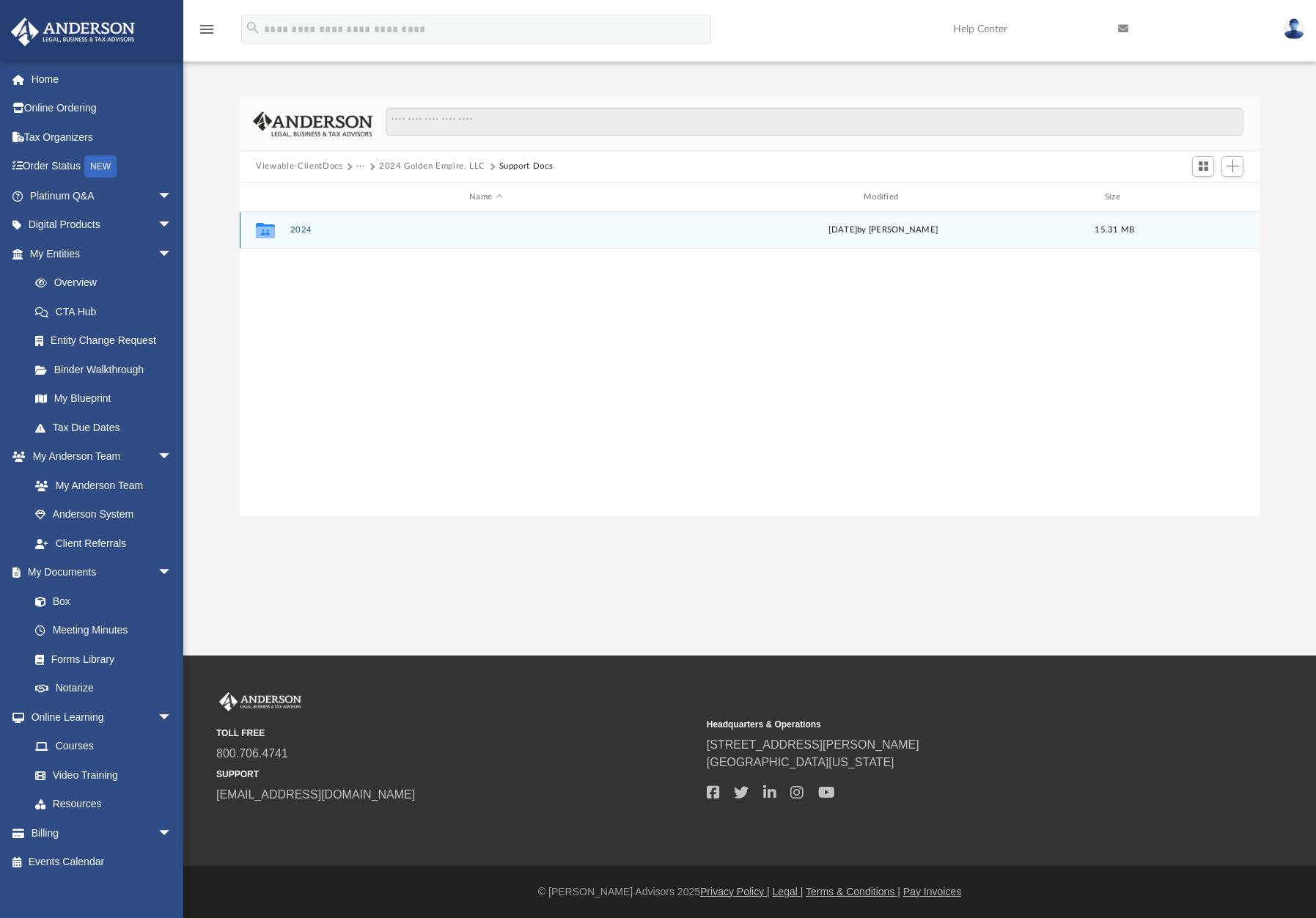
click at [361, 235] on div "Collaborated Folder 2024 Mon Aug 11 2025 by Alexander Arango 15.31 MB" at bounding box center [749, 230] width 1020 height 36
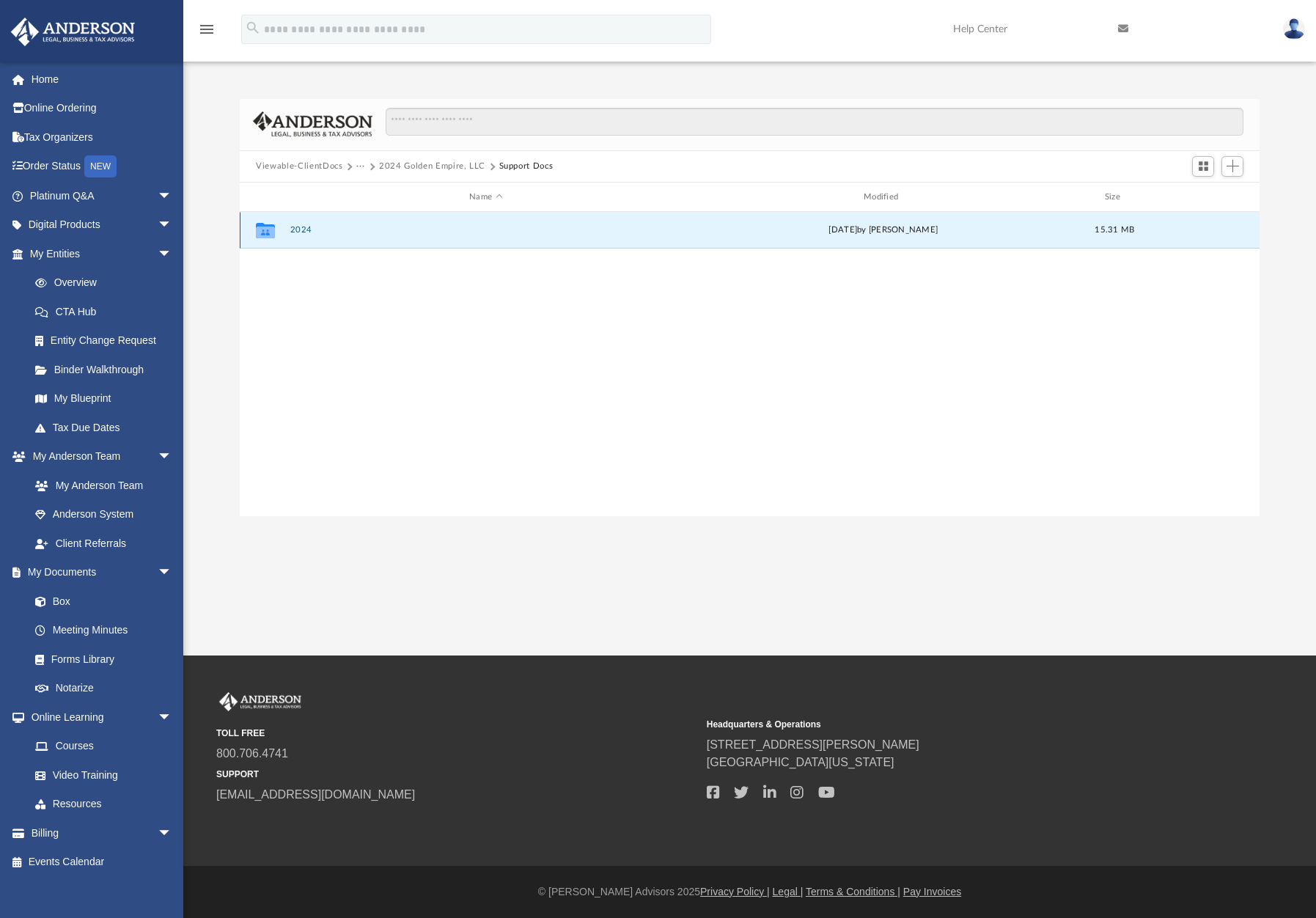
click at [361, 235] on div "Collaborated Folder 2024 Mon Aug 11 2025 by Alexander Arango 15.31 MB" at bounding box center [749, 230] width 1020 height 36
click at [829, 224] on div "Mon Aug 11 2025 by Alexander Arango" at bounding box center [883, 231] width 391 height 14
click at [281, 226] on div "Collaborated Folder" at bounding box center [265, 231] width 36 height 24
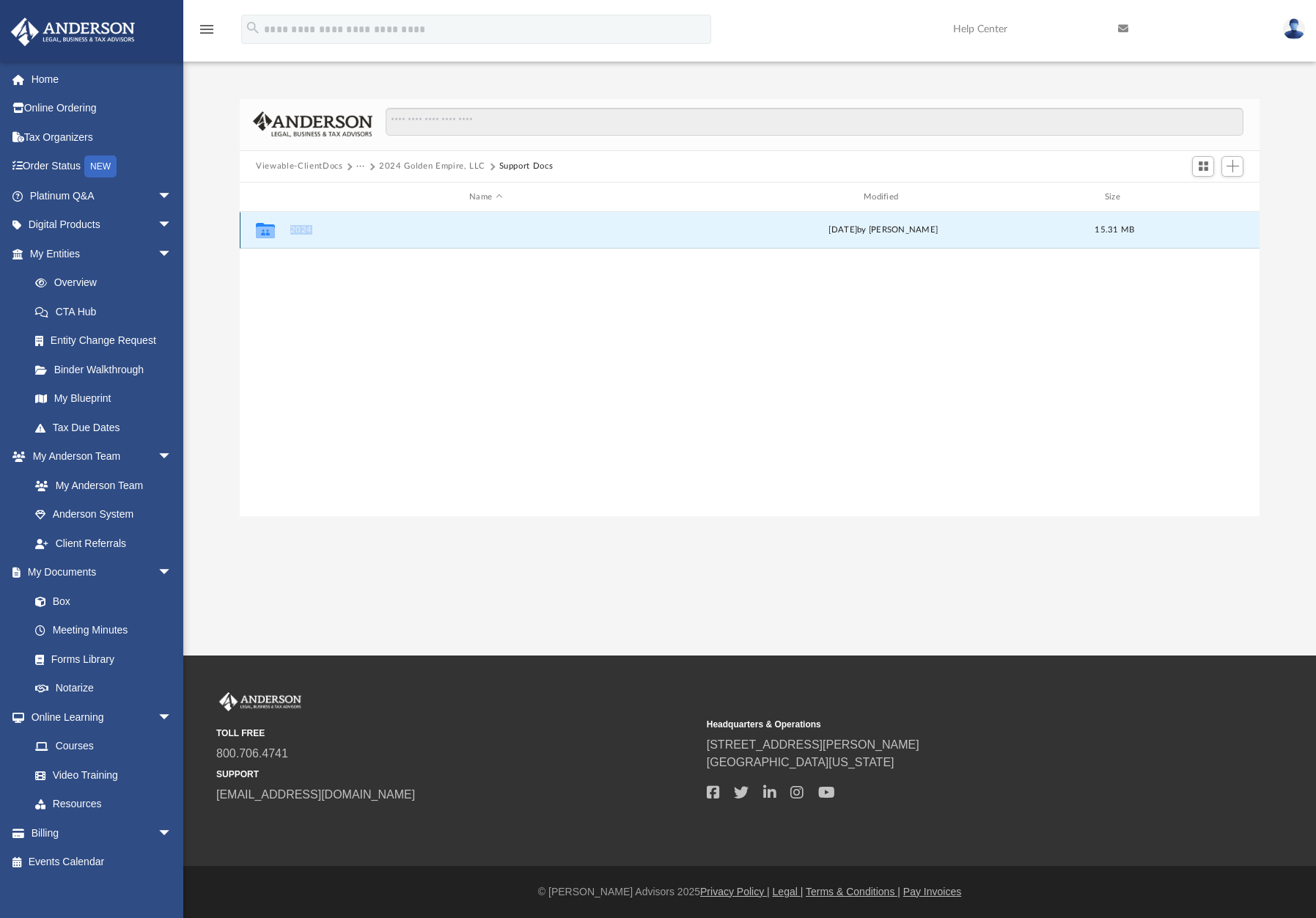
click at [300, 229] on button "2024" at bounding box center [486, 231] width 391 height 9
click at [792, 400] on div "Collaborated Folder 2024 Mon Aug 11 2025 by Alexander Arango 15.31 MB" at bounding box center [749, 363] width 1020 height 303
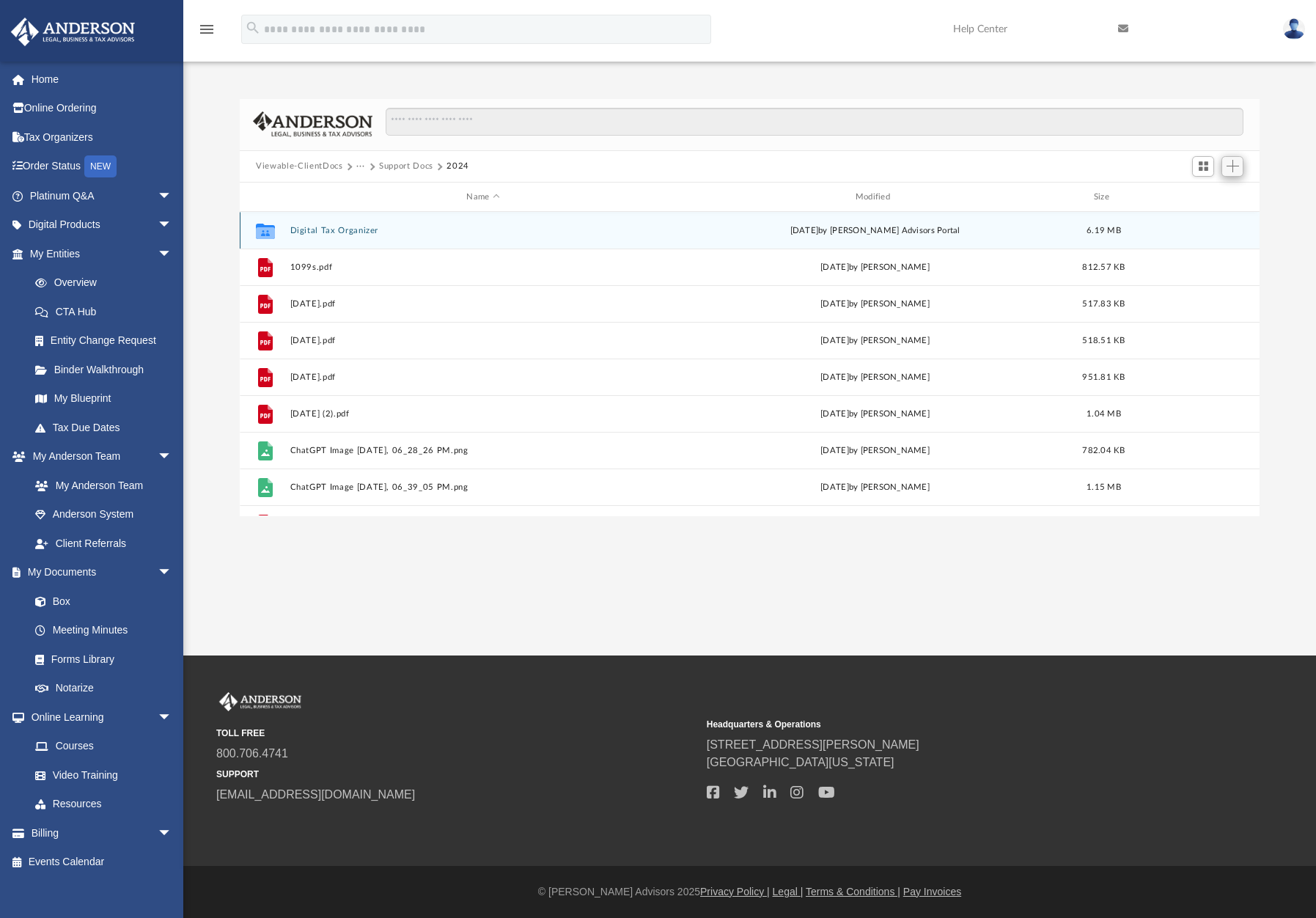
scroll to position [322, 1008]
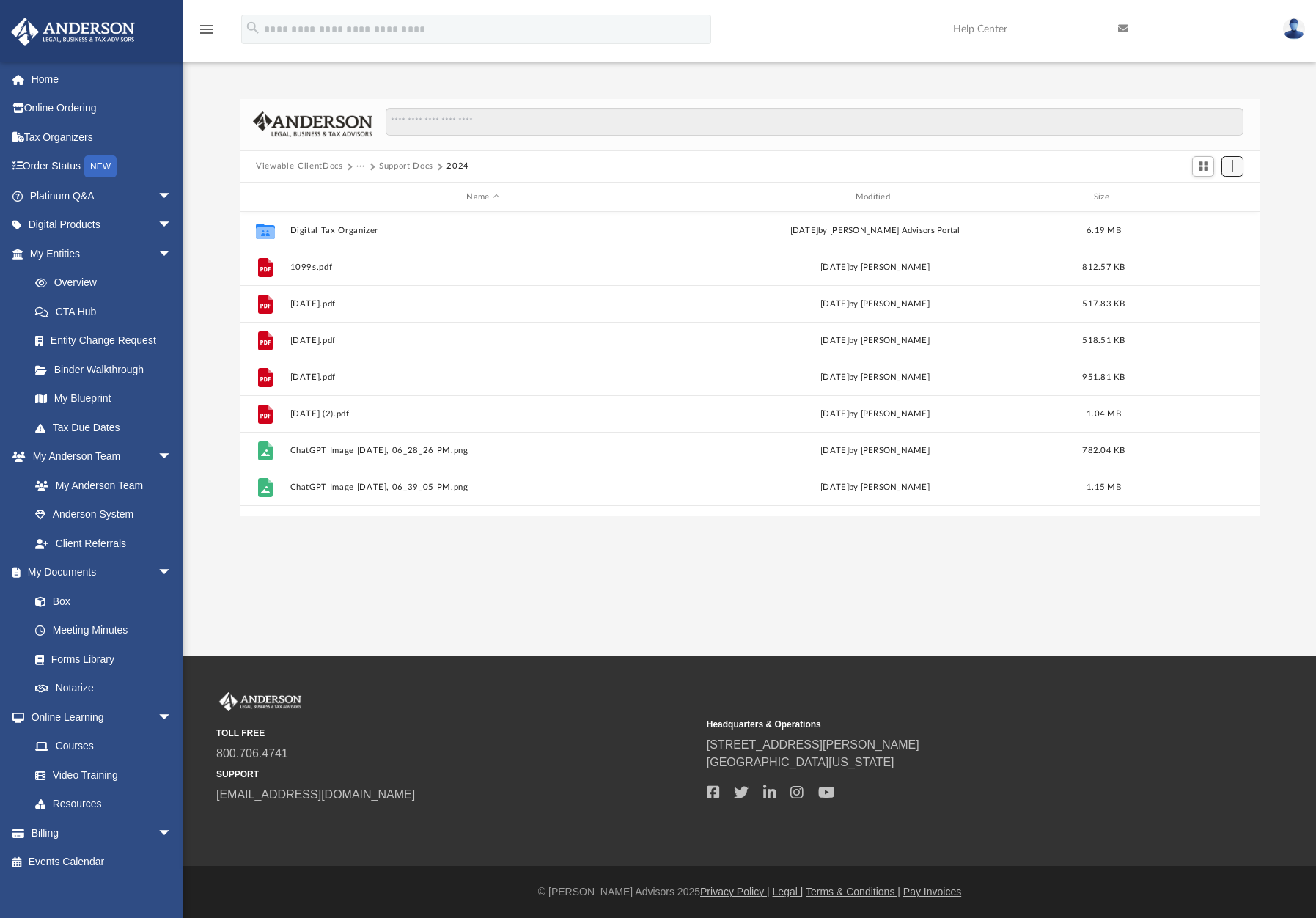
click at [1234, 164] on span "Add" at bounding box center [1232, 166] width 13 height 13
click at [1207, 196] on li "Upload" at bounding box center [1212, 195] width 47 height 15
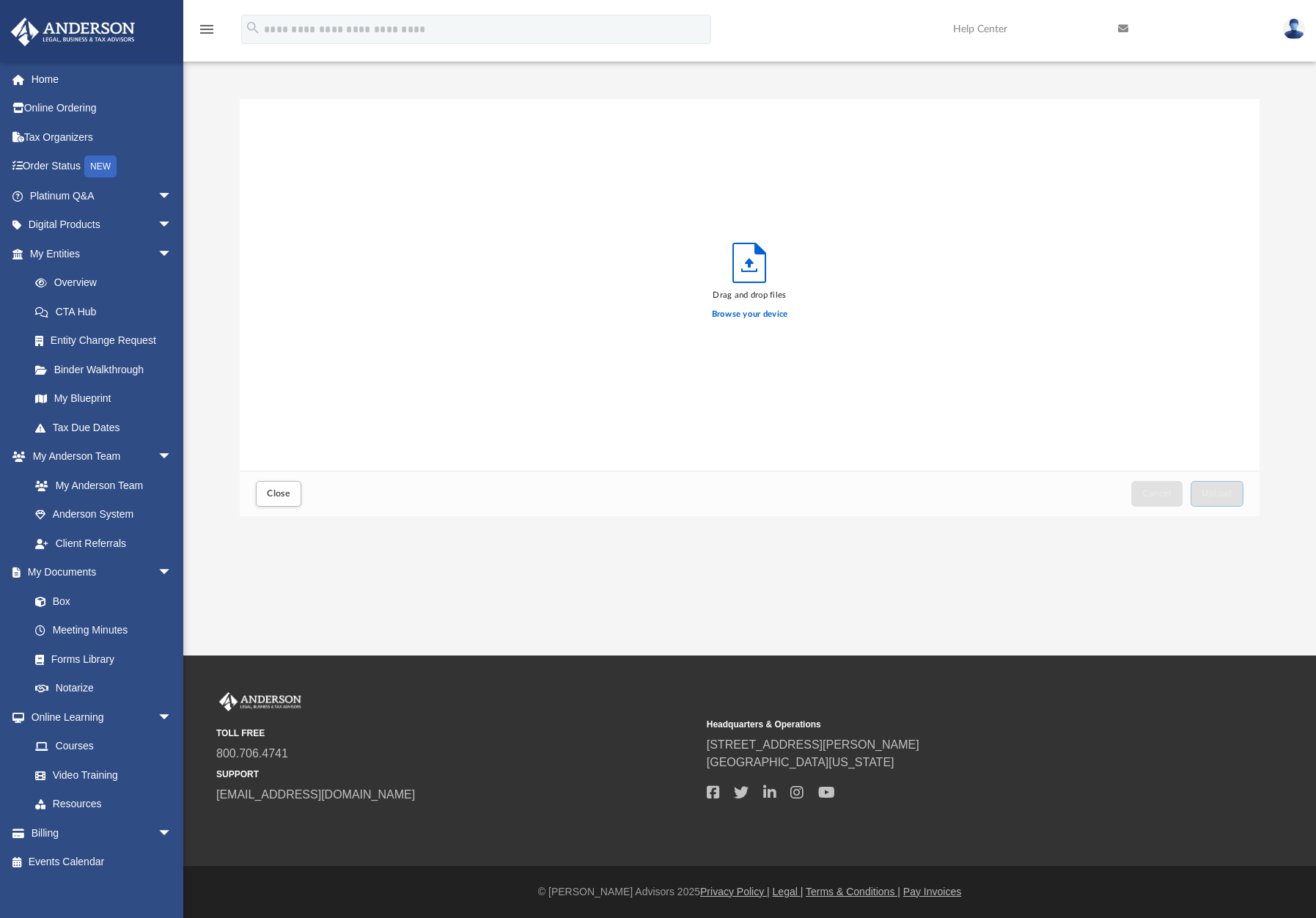
scroll to position [360, 1008]
click at [768, 311] on label "Browse your device" at bounding box center [750, 314] width 76 height 14
click at [0, 0] on input "Browse your device" at bounding box center [0, 0] width 0 height 0
click at [1221, 486] on button "Upload" at bounding box center [1217, 493] width 53 height 25
click at [736, 311] on label "Select More Files" at bounding box center [749, 312] width 66 height 14
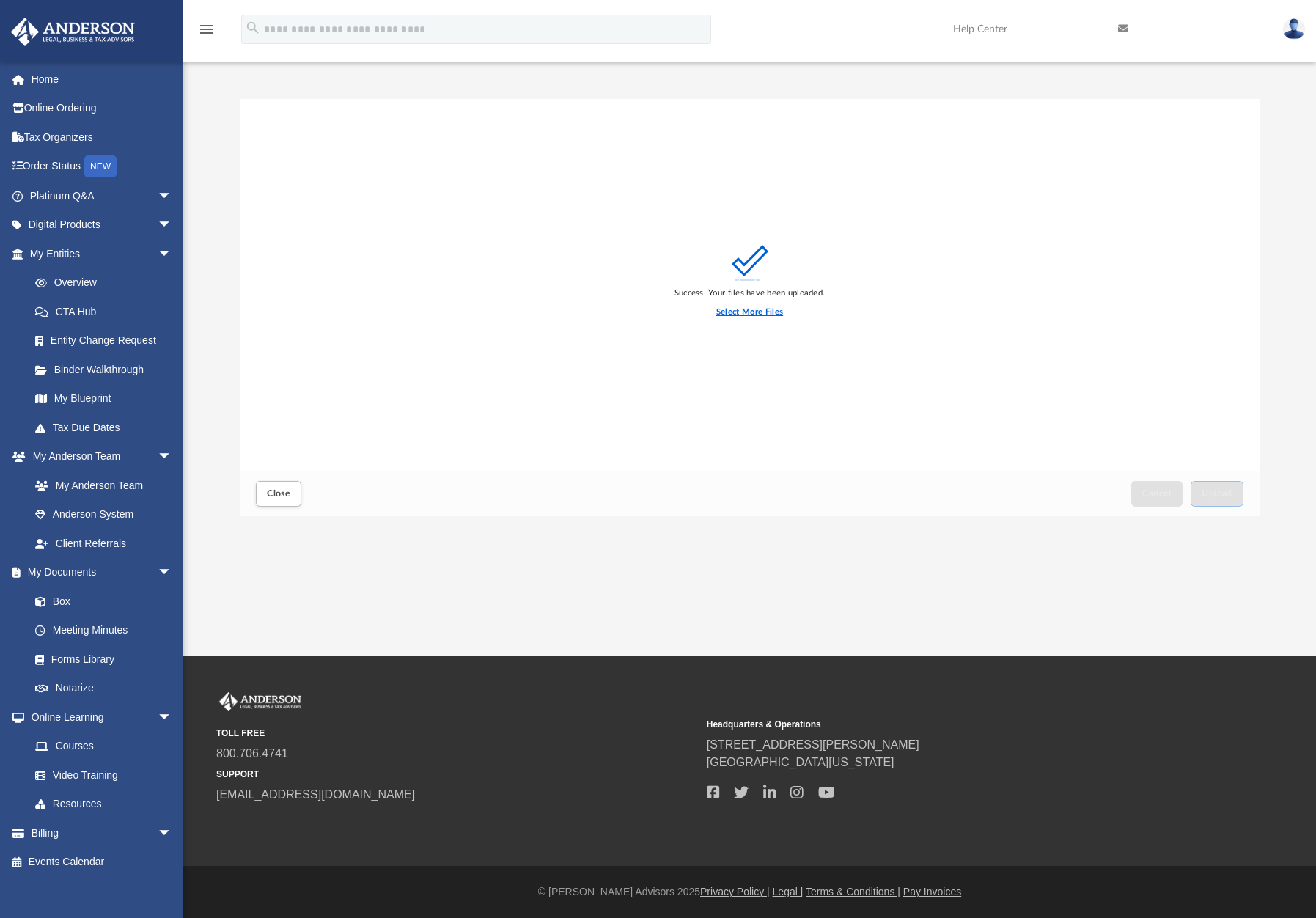
click at [0, 0] on input "Select More Files" at bounding box center [0, 0] width 0 height 0
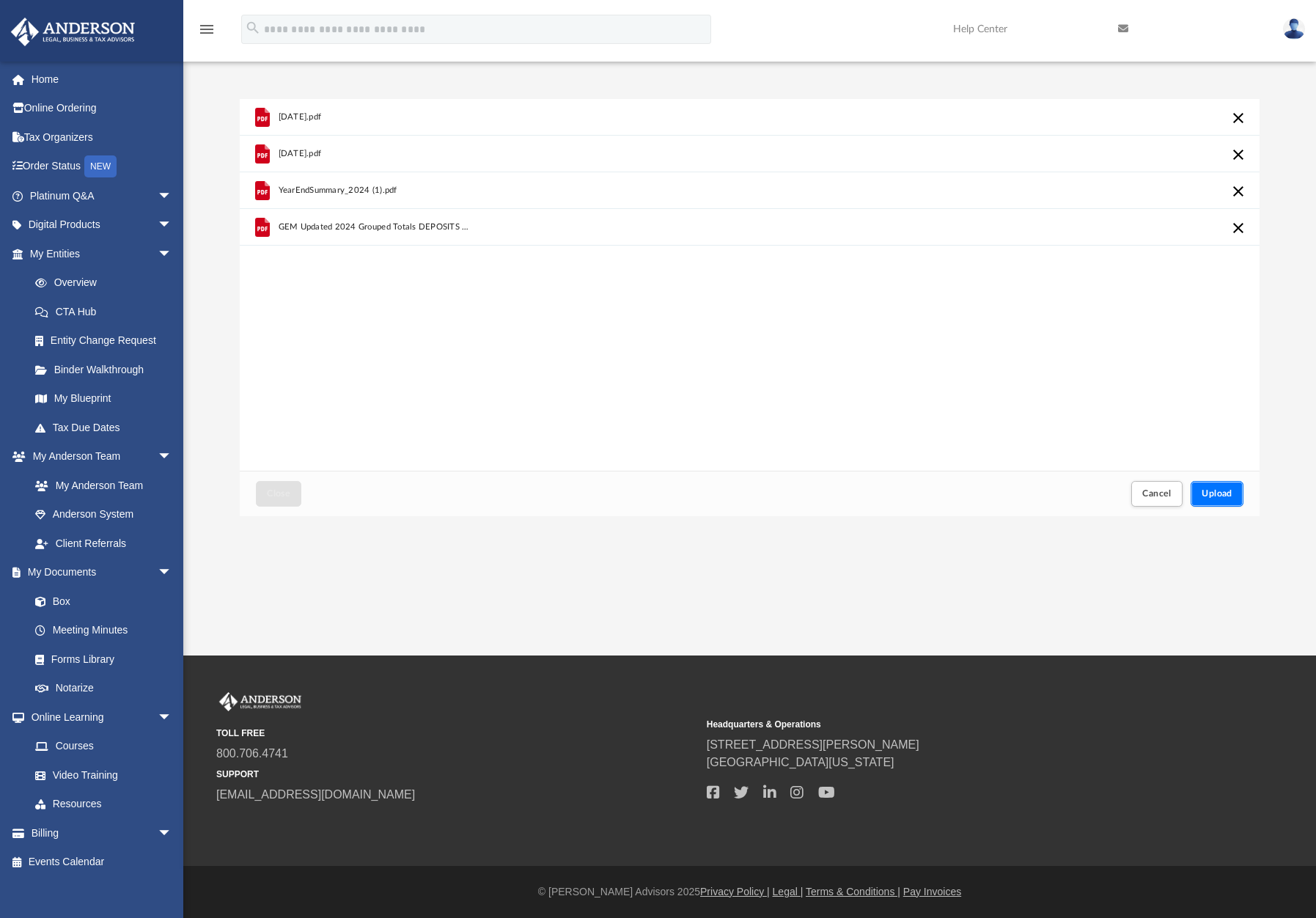
click at [1232, 495] on span "Upload" at bounding box center [1217, 493] width 31 height 9
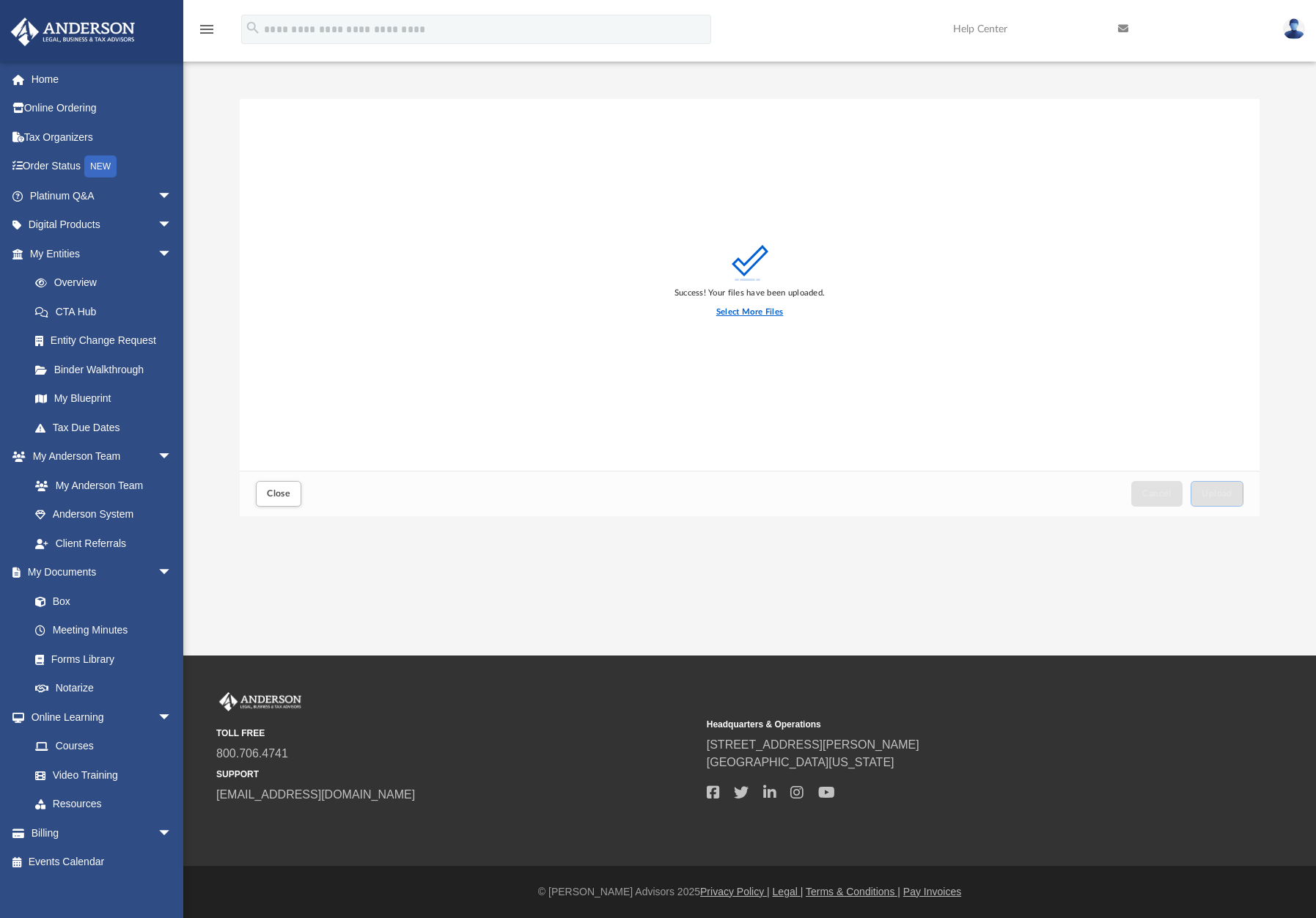
click at [742, 311] on label "Select More Files" at bounding box center [749, 312] width 66 height 14
click at [0, 0] on input "Select More Files" at bounding box center [0, 0] width 0 height 0
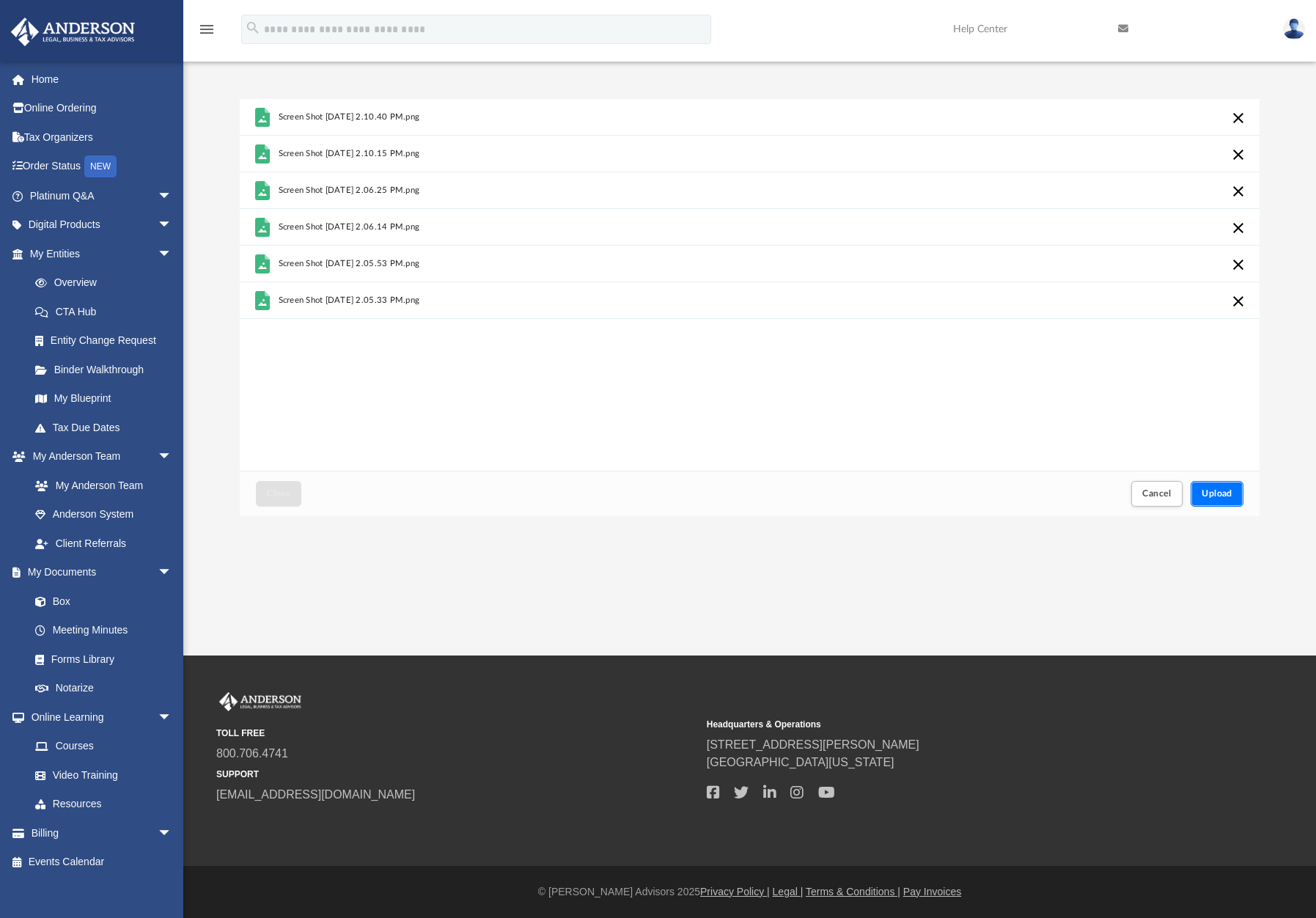
click at [1223, 496] on span "Upload" at bounding box center [1217, 493] width 31 height 9
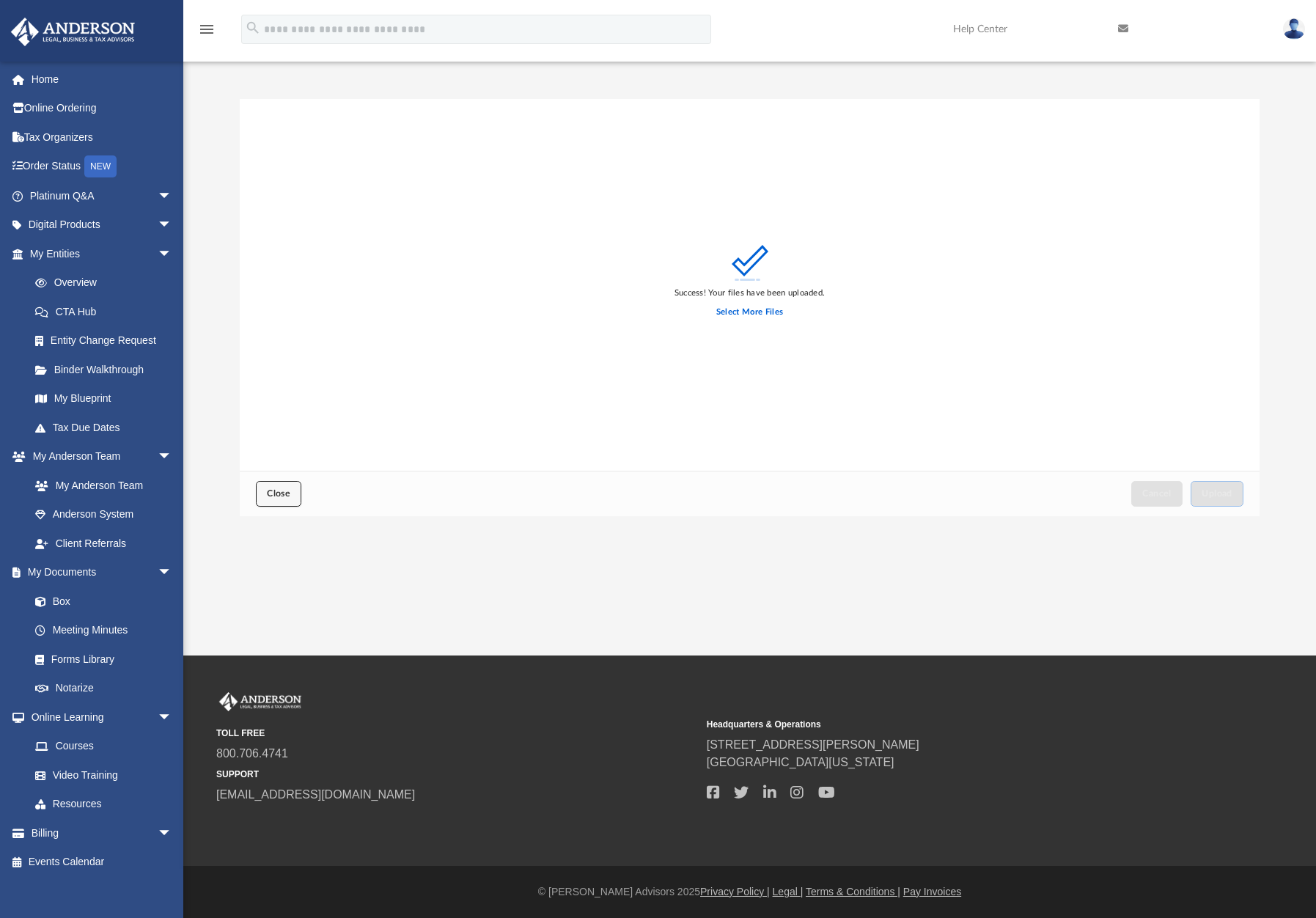
click at [294, 500] on button "Close" at bounding box center [279, 493] width 45 height 25
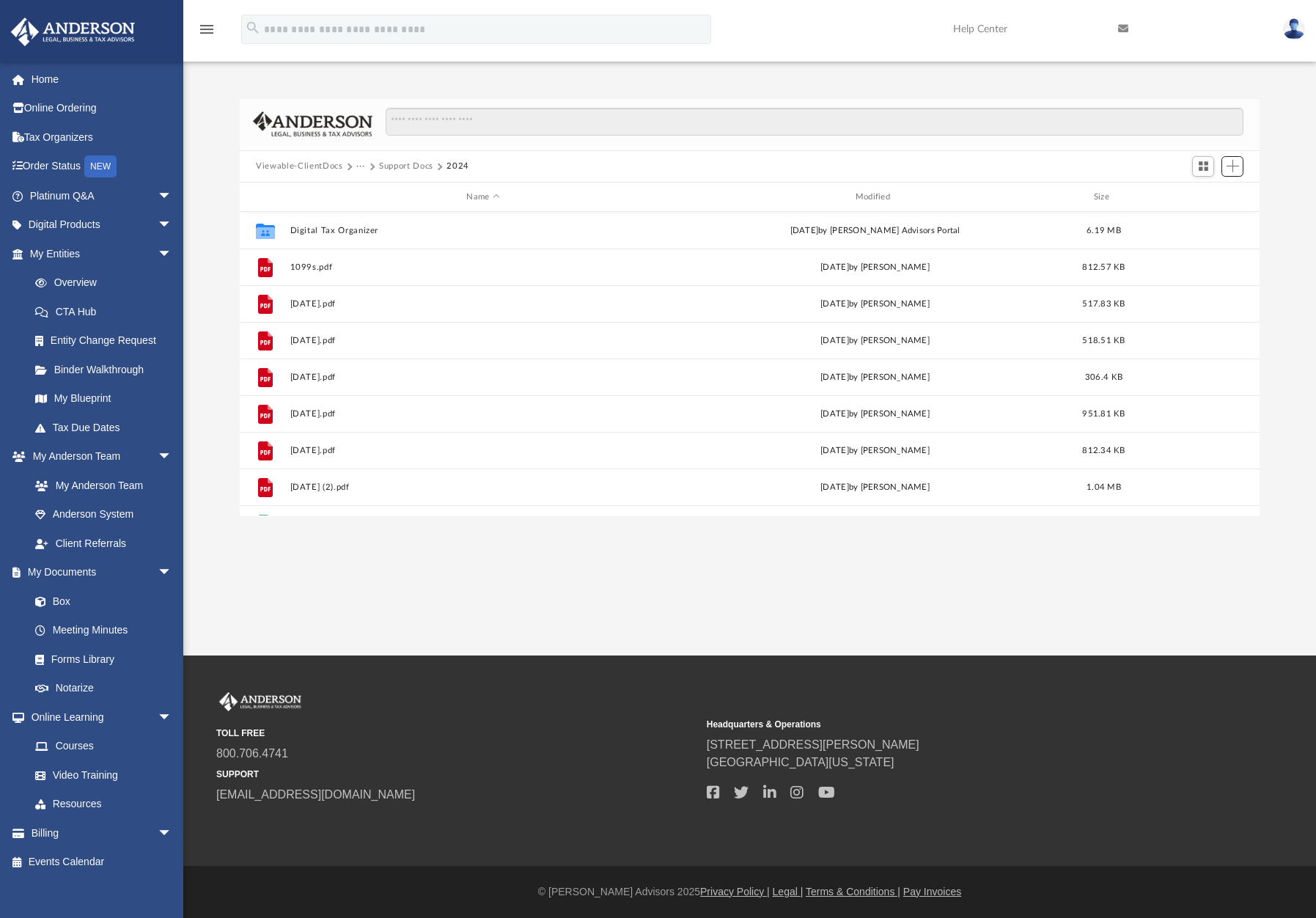
scroll to position [322, 1008]
click at [320, 165] on button "Viewable-ClientDocs" at bounding box center [299, 166] width 86 height 14
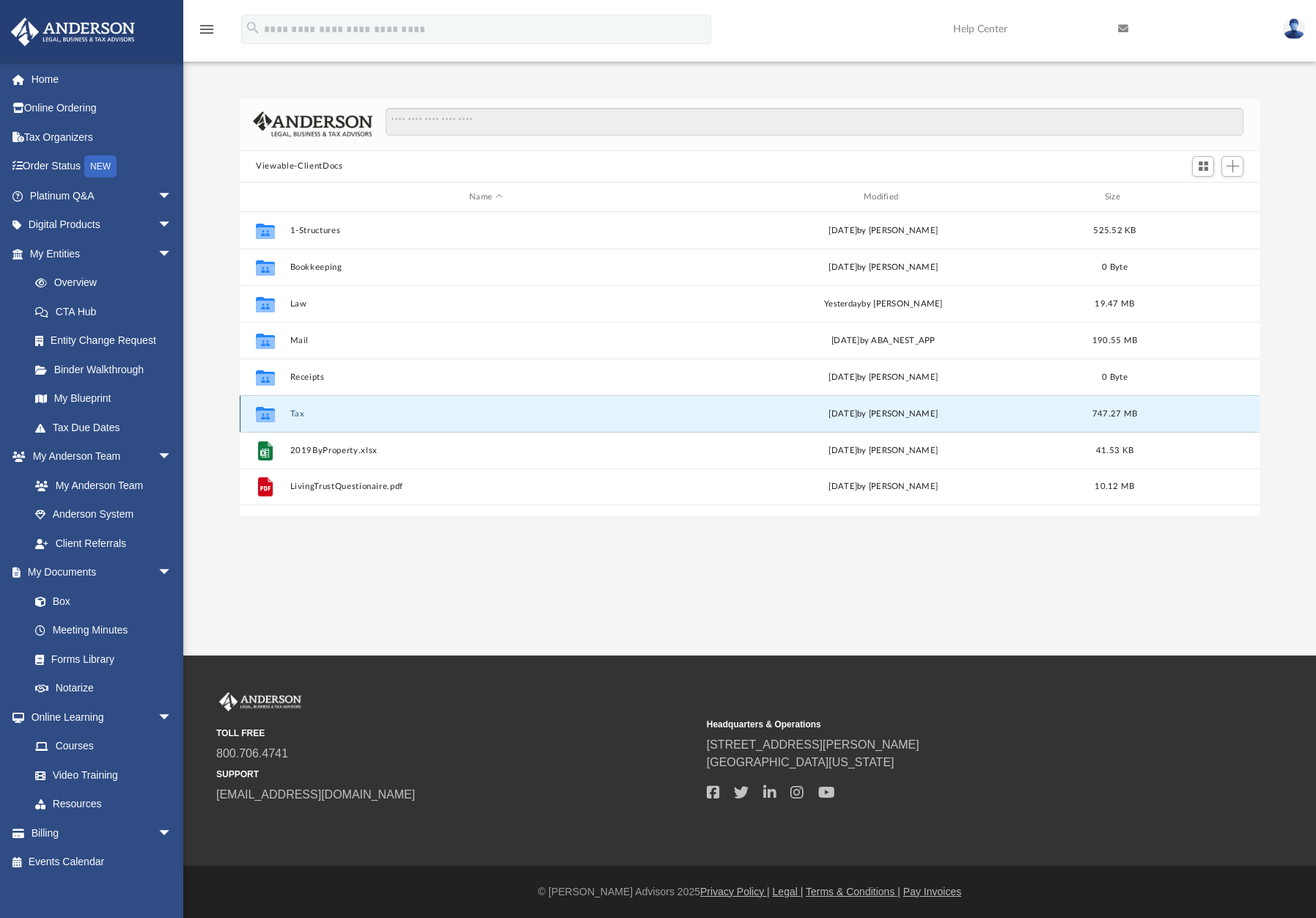
click at [316, 416] on button "Tax" at bounding box center [486, 413] width 391 height 9
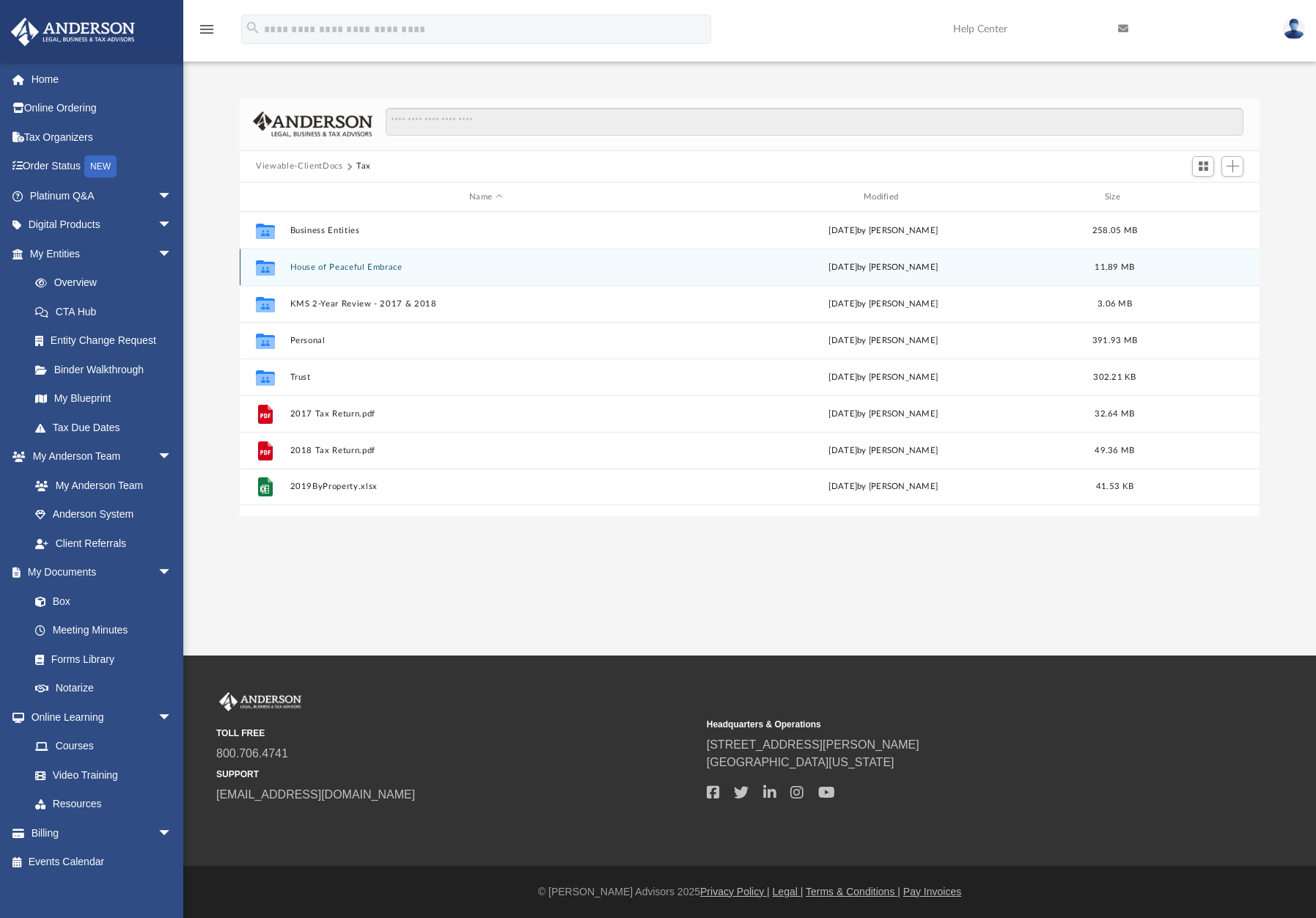
click at [380, 262] on button "House of Peaceful Embrace" at bounding box center [486, 267] width 391 height 9
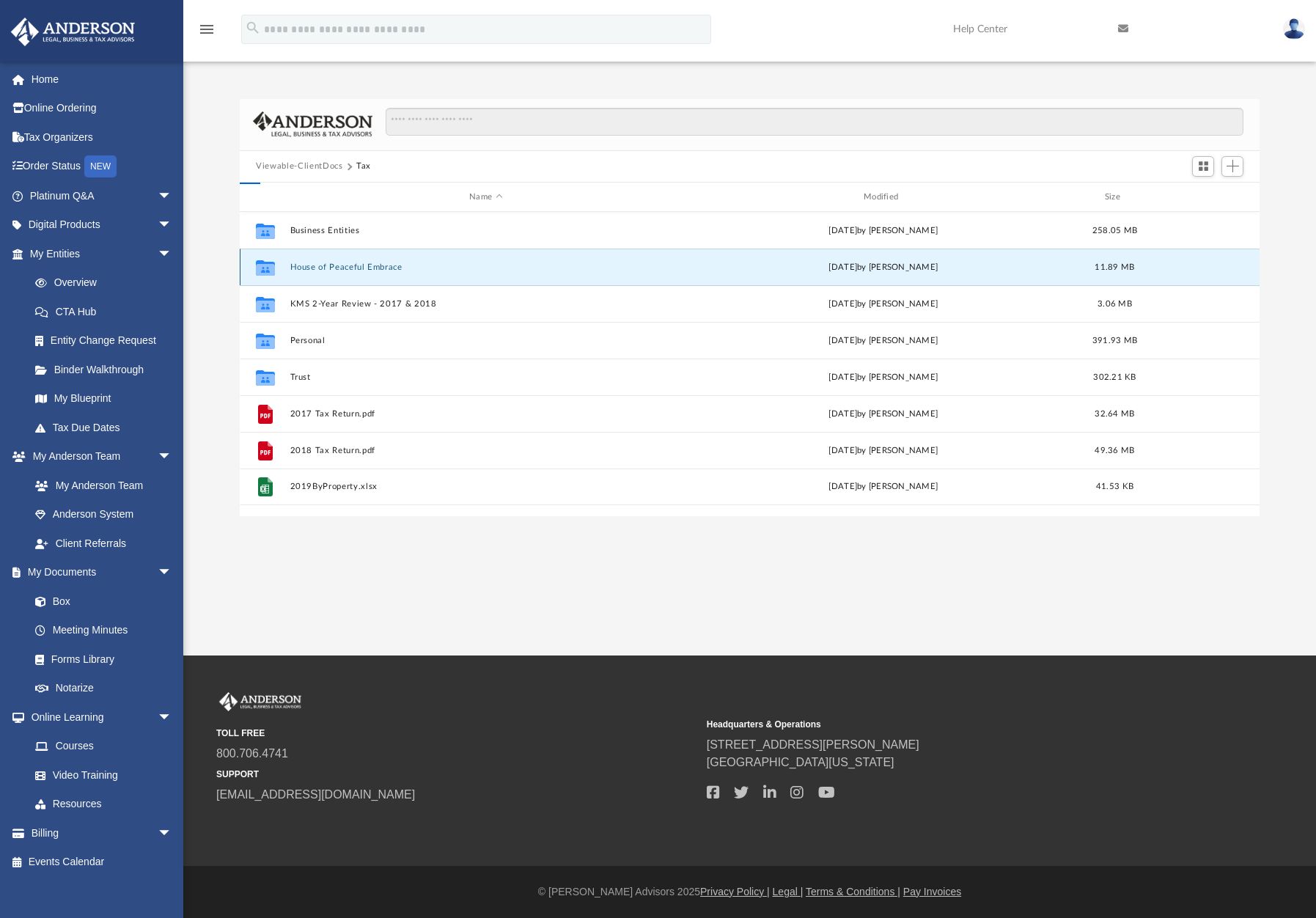
click at [380, 262] on button "House of Peaceful Embrace" at bounding box center [486, 267] width 391 height 9
